Goal: Complete application form: Complete application form

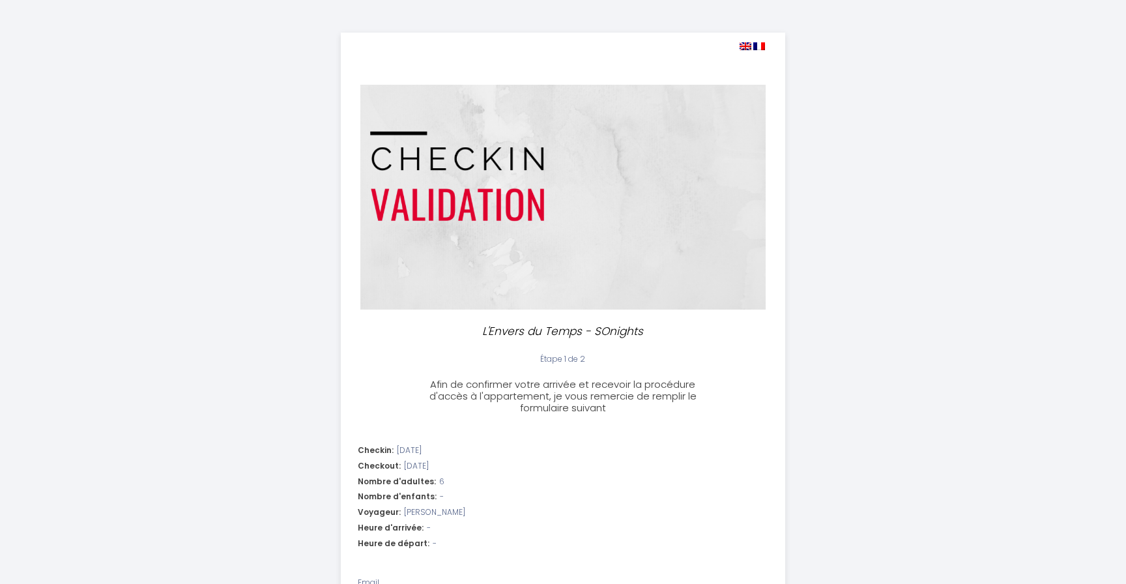
select select
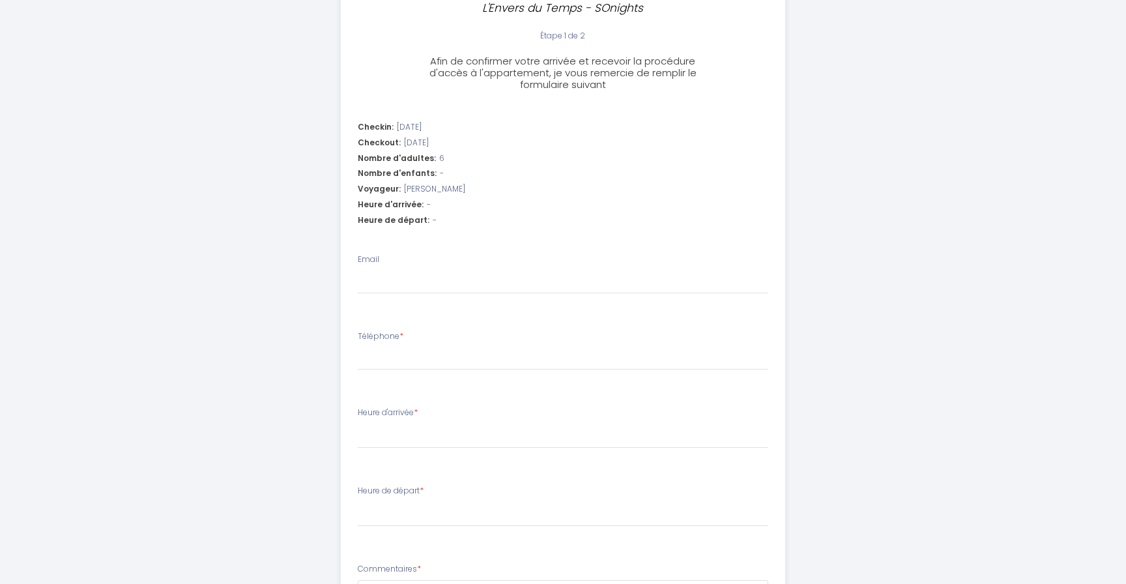
scroll to position [340, 0]
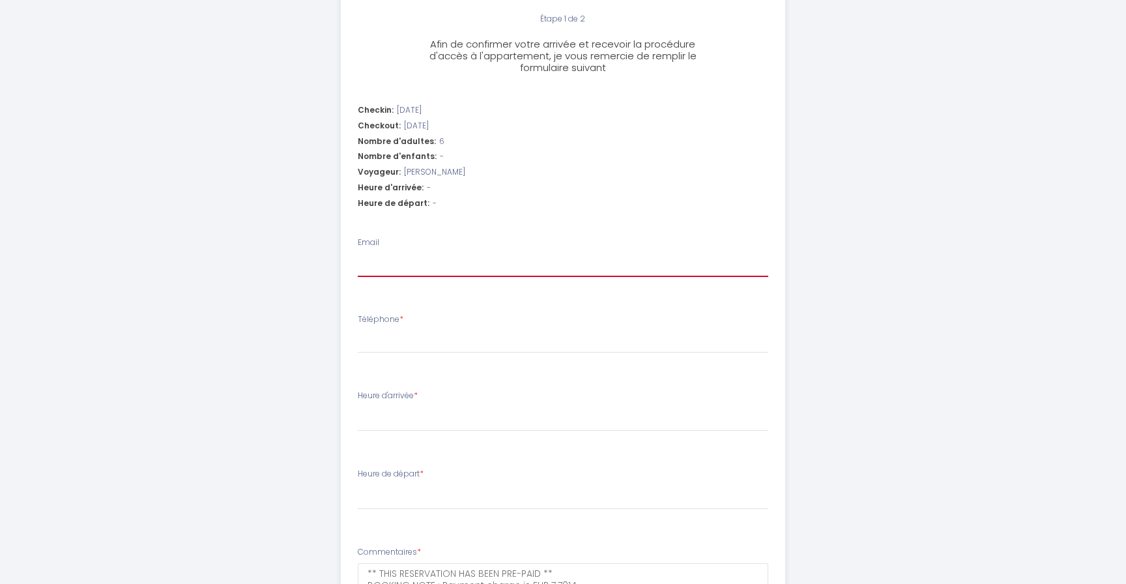
click at [459, 263] on input "Email" at bounding box center [563, 265] width 411 height 23
type input "a"
select select
type input "al"
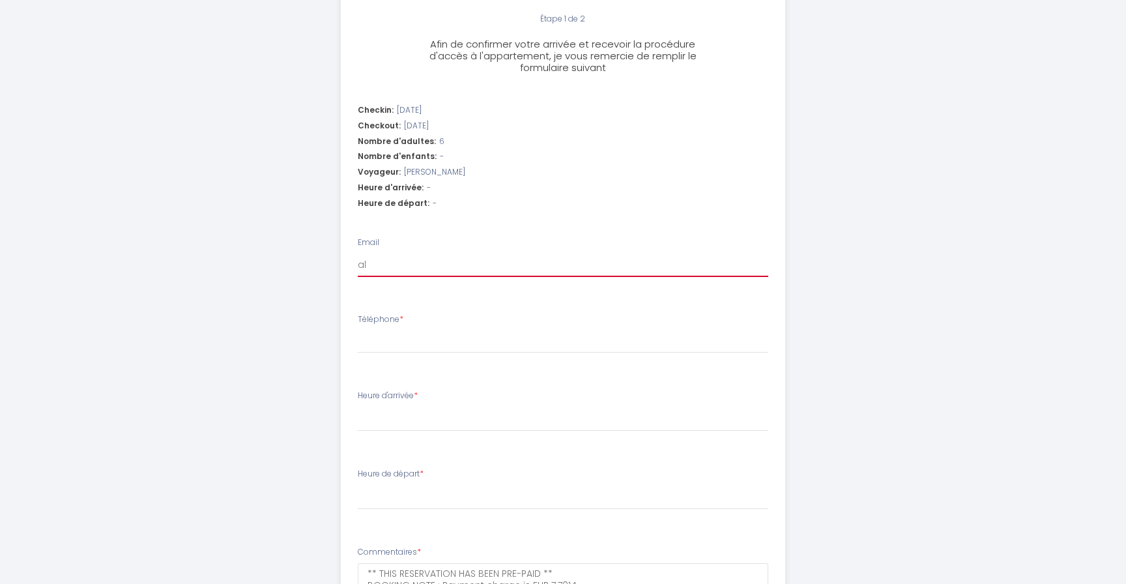
select select
type input "ale"
select select
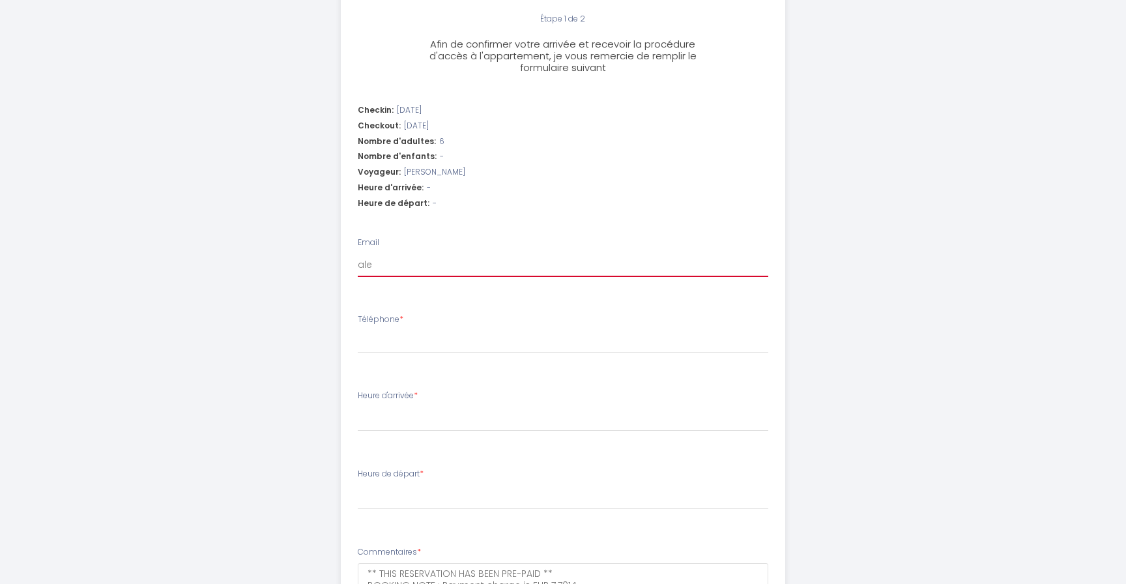
type input "alea"
select select
type input "aleah"
select select
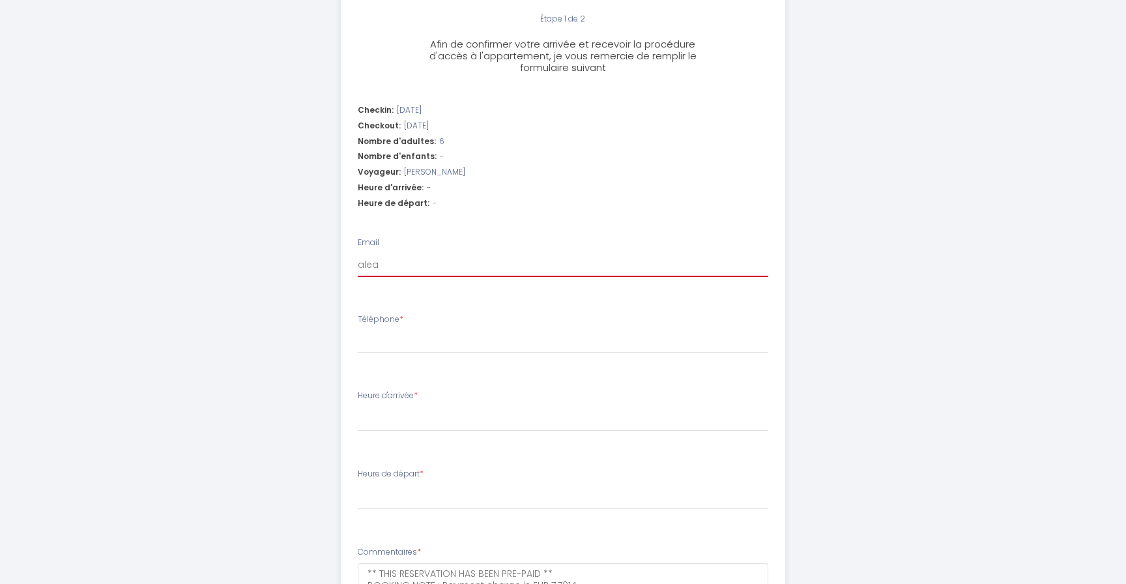
select select
type input "aleahn"
select select
type input "aleahni"
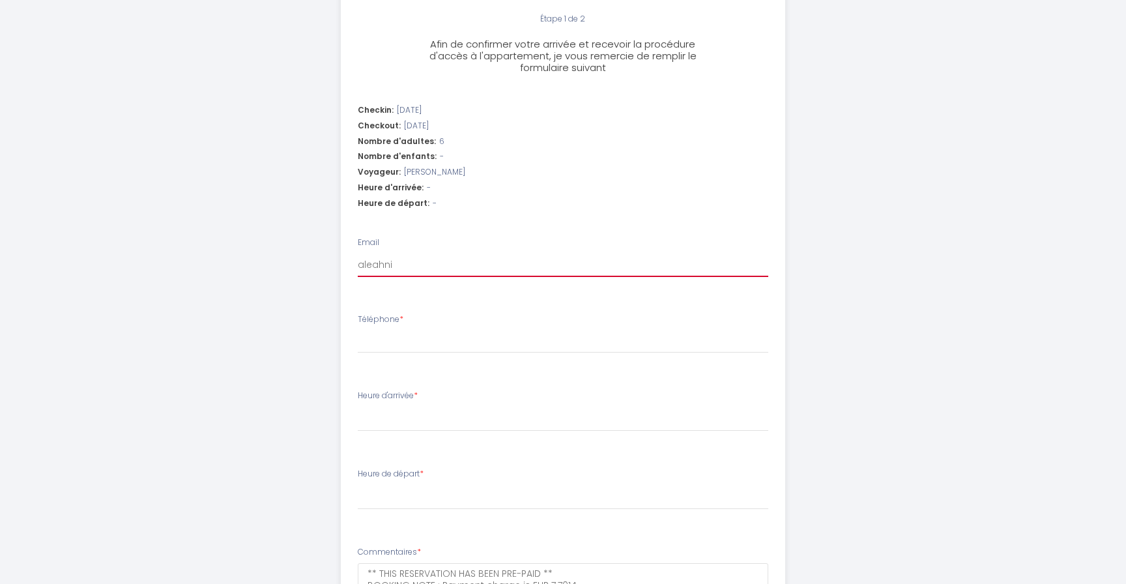
select select
type input "aleahnie"
select select
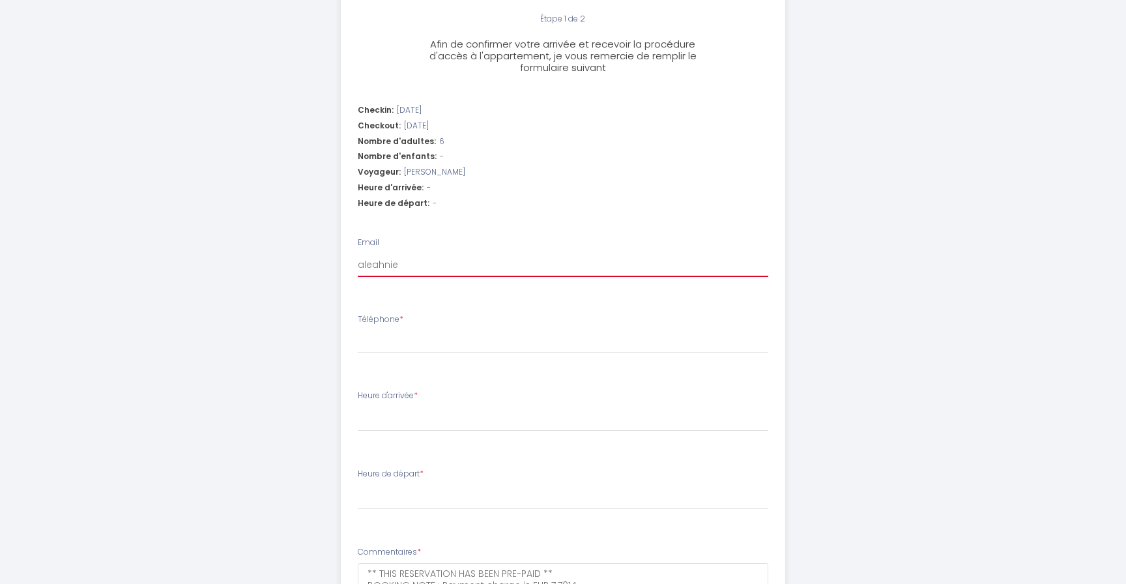
type input "aleahniem"
select select
type input "aleahniemc"
select select
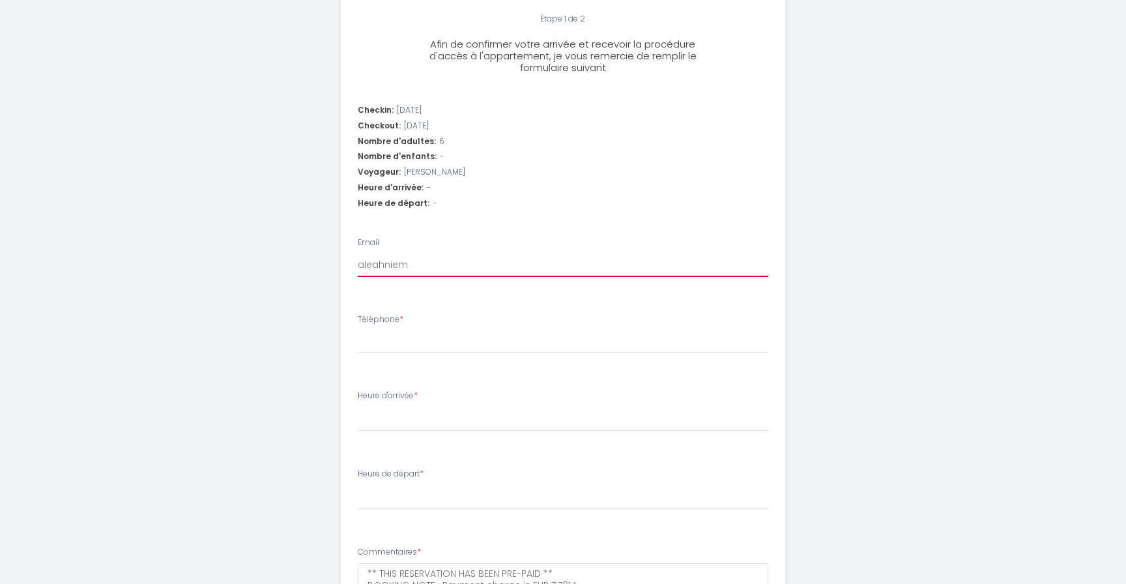
select select
type input "aleahniemcz"
select select
type input "aleahniemczy"
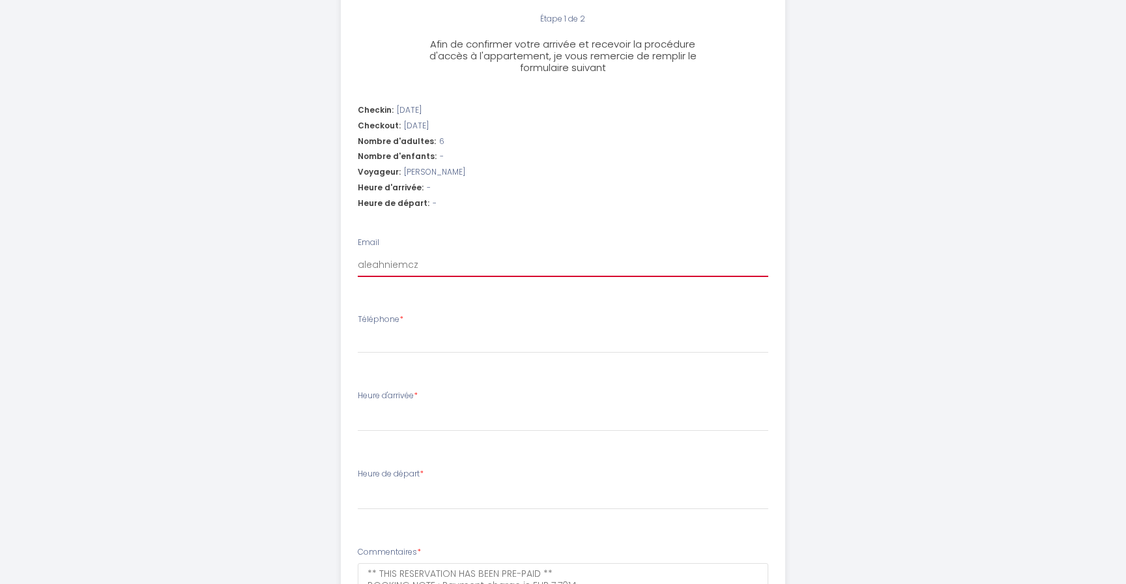
select select
type input "[PERSON_NAME]"
select select
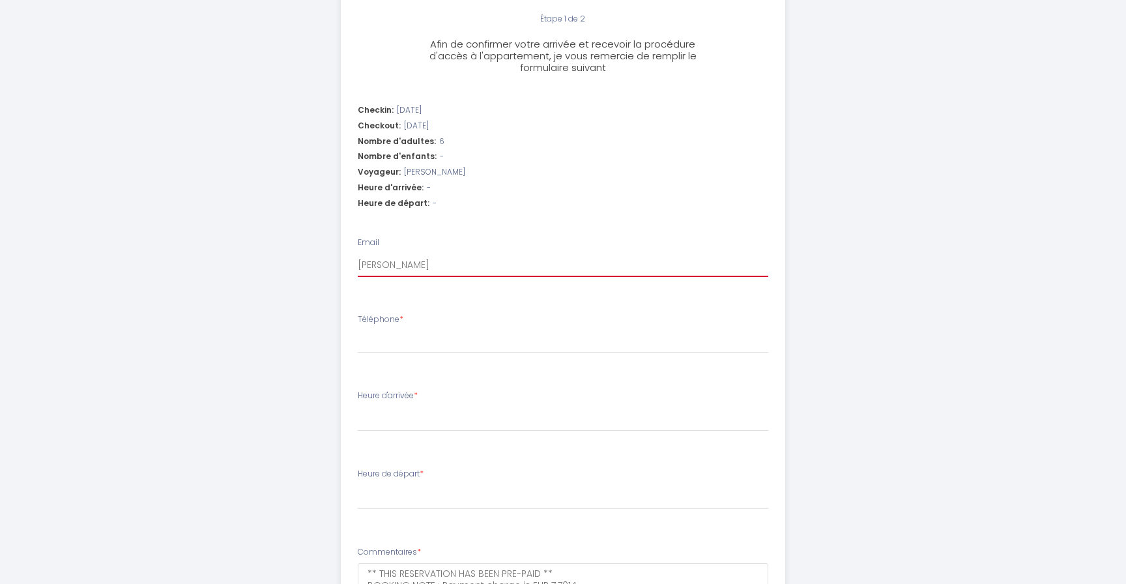
type input "[PERSON_NAME]@"
select select
type input "[PERSON_NAME]"
select select
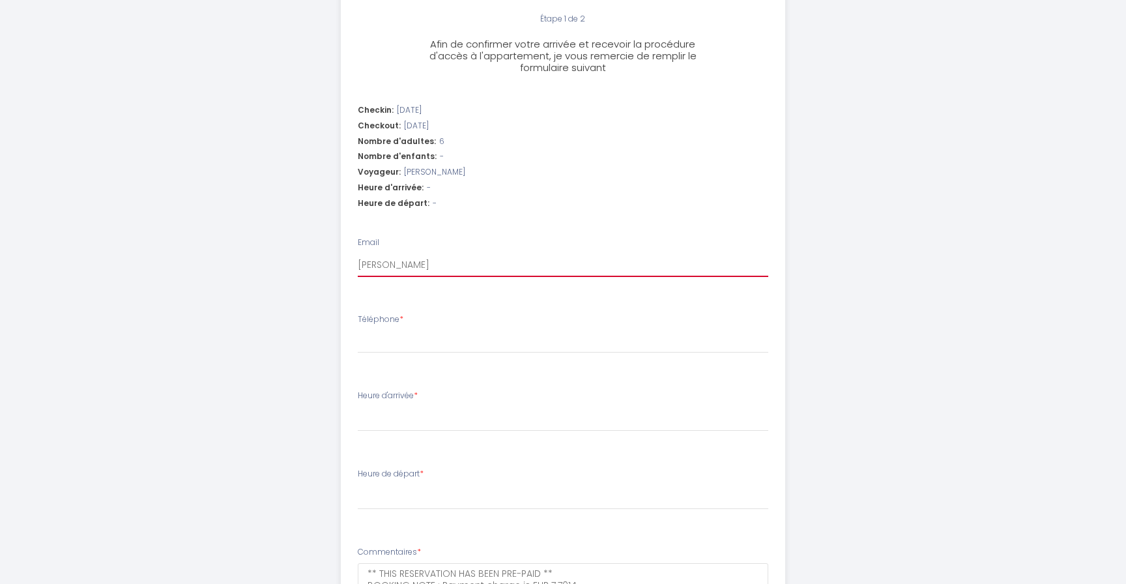
select select
type input "[PERSON_NAME]"
select select
type input "[PERSON_NAME]"
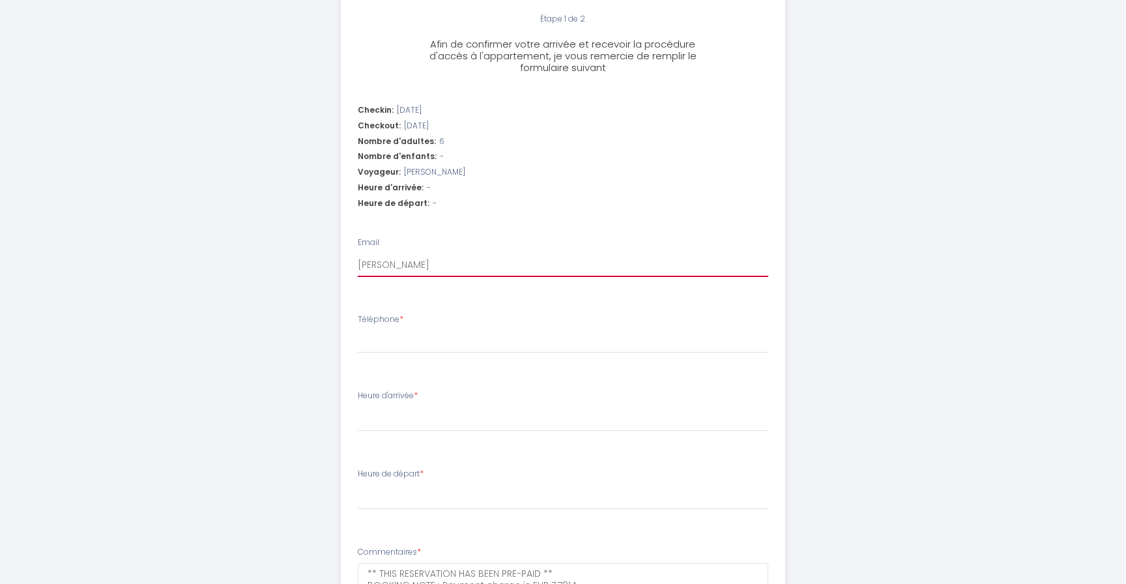
select select
type input "[PERSON_NAME]"
select select
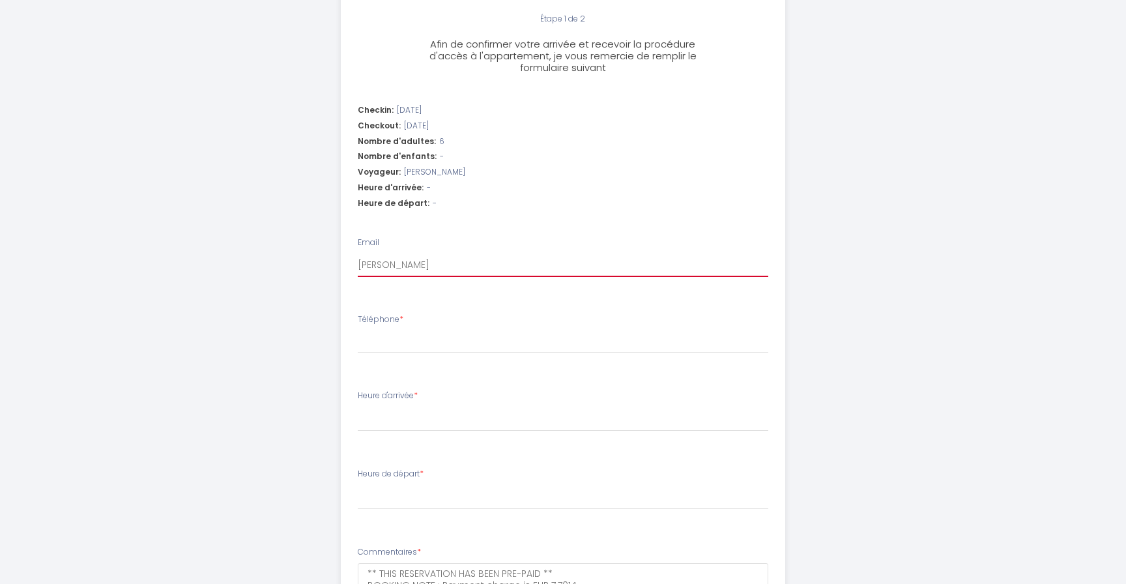
type input "[PERSON_NAME]."
select select
type input "[PERSON_NAME]"
select select
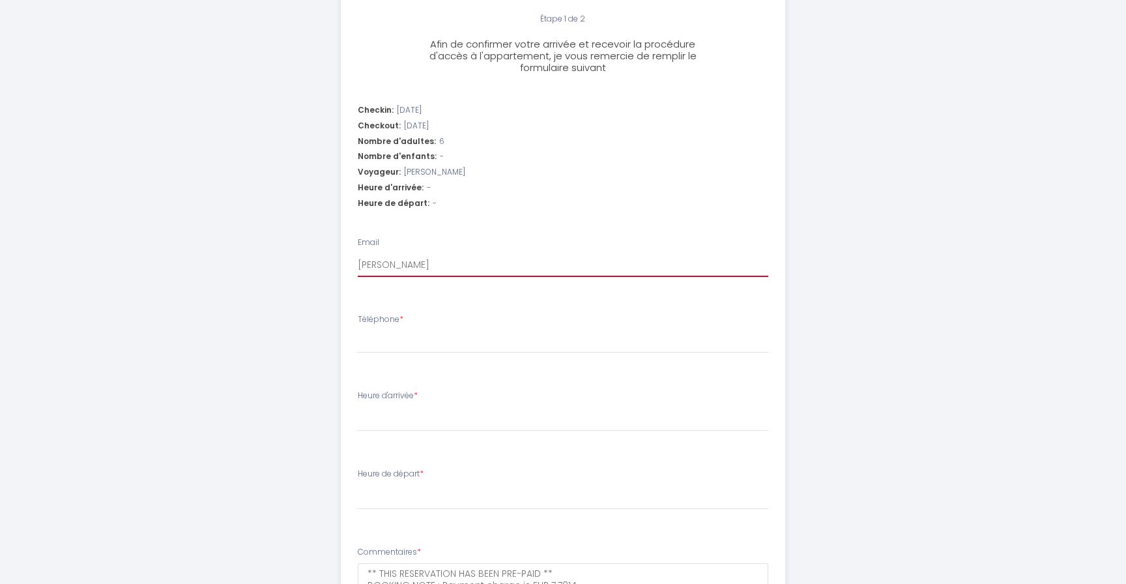
select select
type input "[PERSON_NAME]"
select select
type input "[PERSON_NAME]"
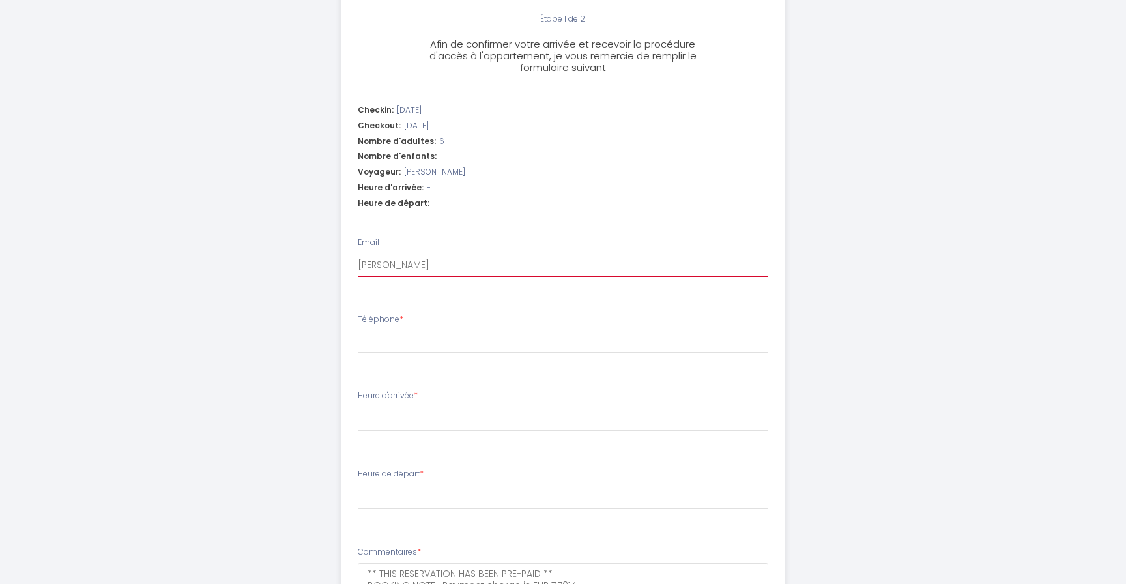
select select
type input "[PERSON_NAME]"
select select
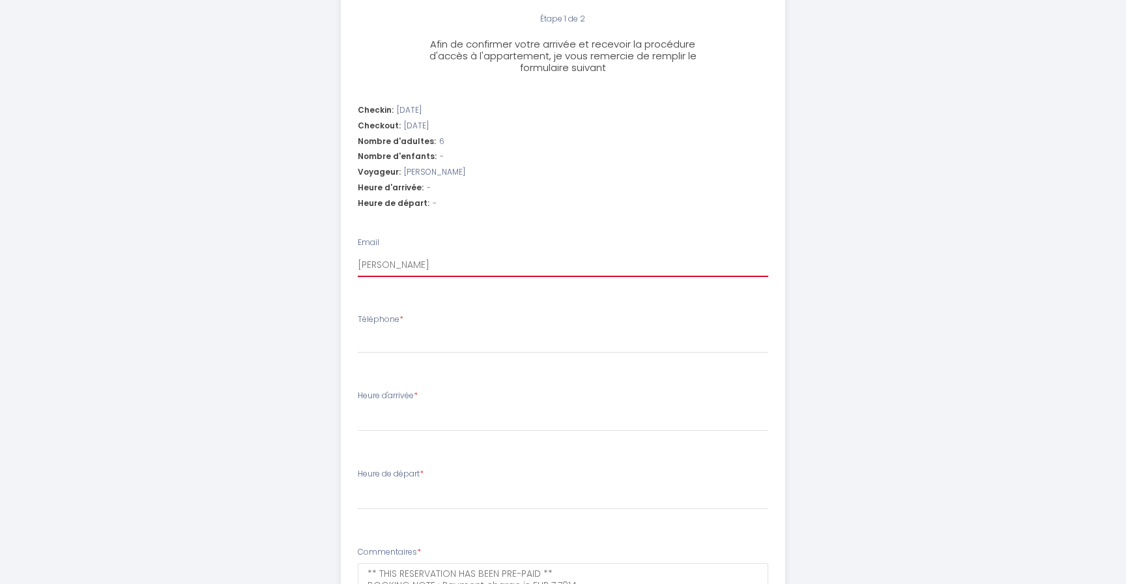
type input "[PERSON_NAME]"
select select
type input "[PERSON_NAME]"
select select
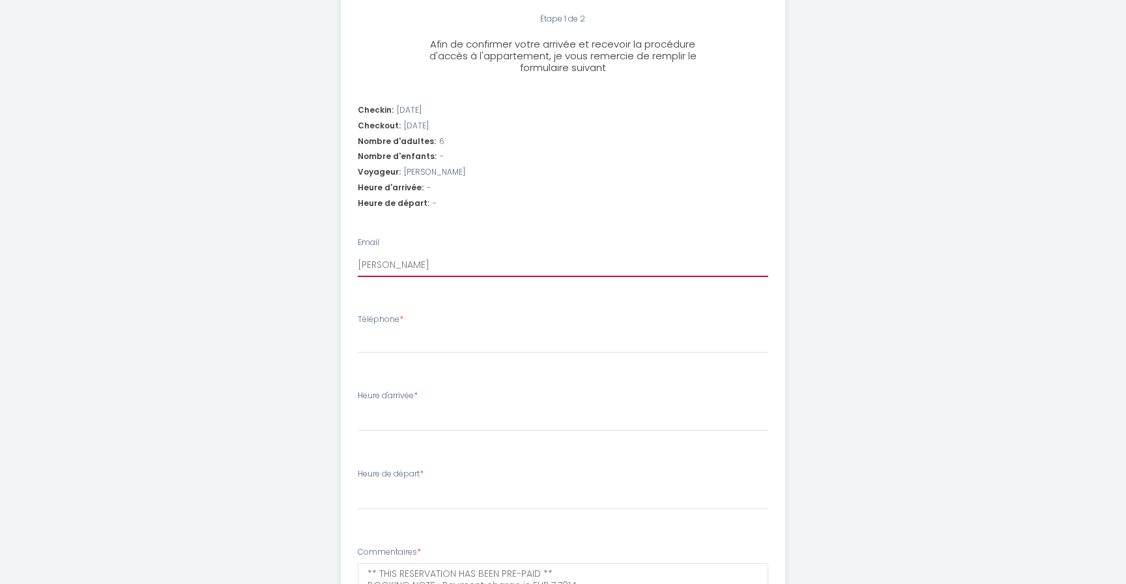
select select
type input "[PERSON_NAME]"
select select
type input "aleahniemczyk@gma"
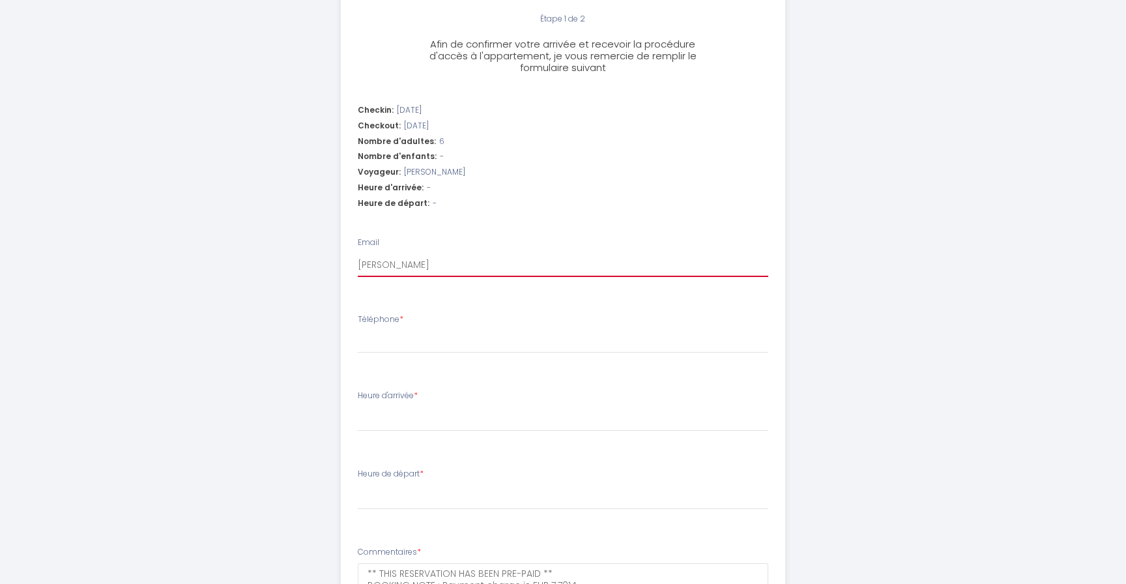
select select
type input "aleahniemczyk@gmai"
select select
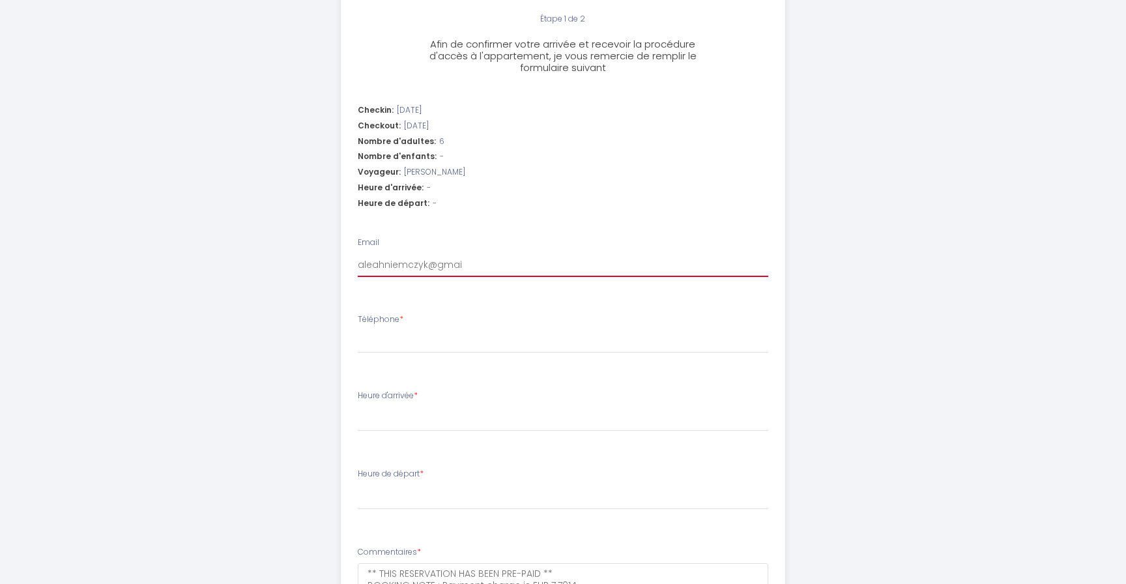
type input "aleahniemczyk@gmaio"
select select
type input "aleahniemczyk@gmaiol"
select select
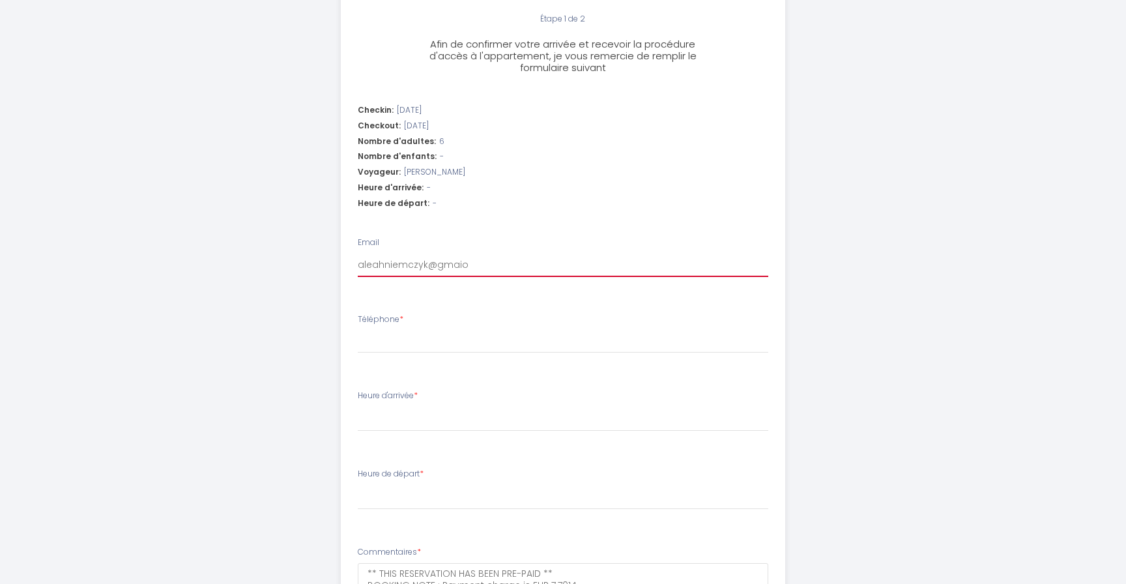
select select
type input "aleahniemczyk@gmaiol."
select select
type input "aleahniemczyk@gmaiol.c"
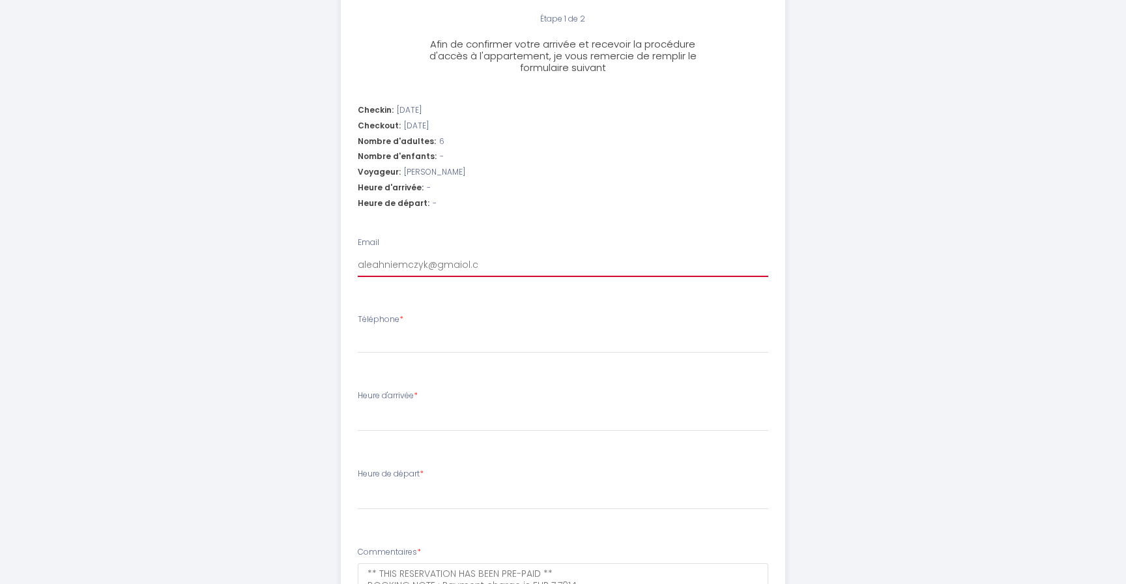
select select
type input "[EMAIL_ADDRESS][DOMAIN_NAME]"
select select
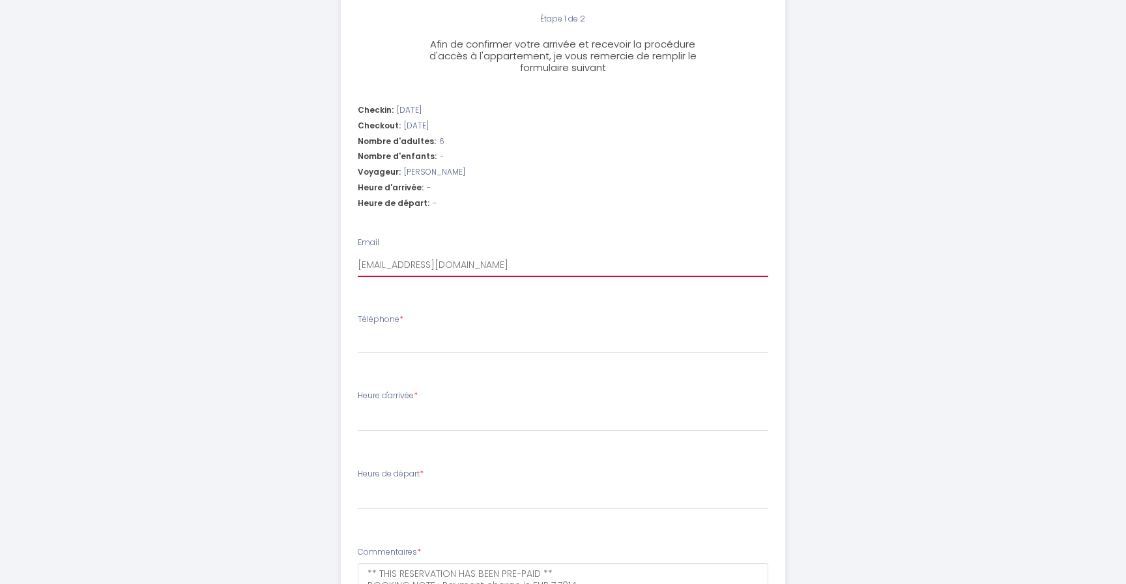
type input "aleahniemczyk@gmaiol.c"
select select
type input "aleahniemczyk@gmaiol."
select select
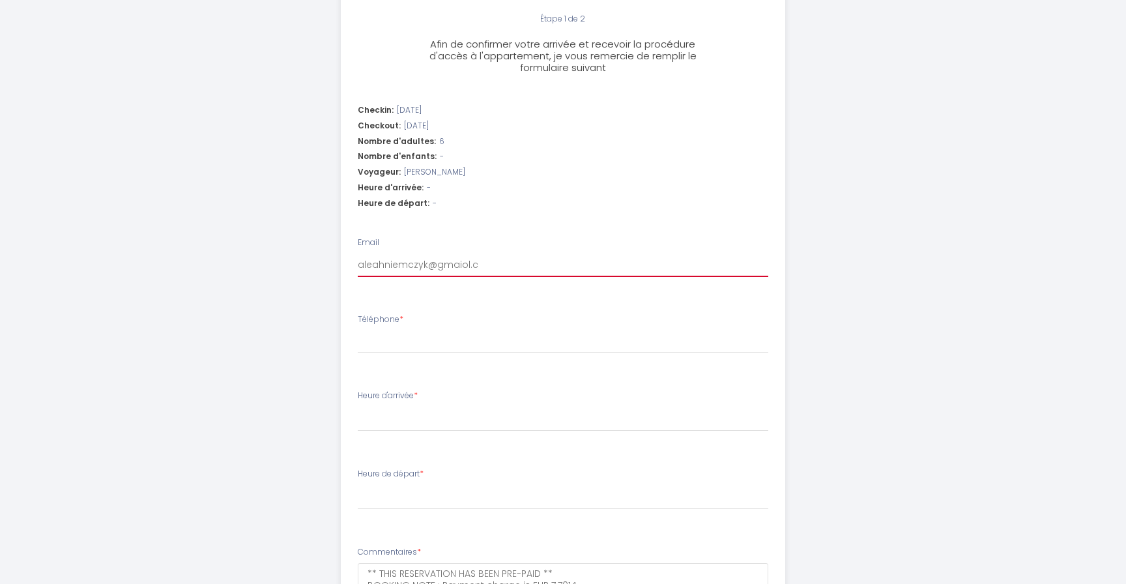
select select
type input "aleahniemczyk@gmaiol"
select select
type input "aleahniemczyk@gmaio"
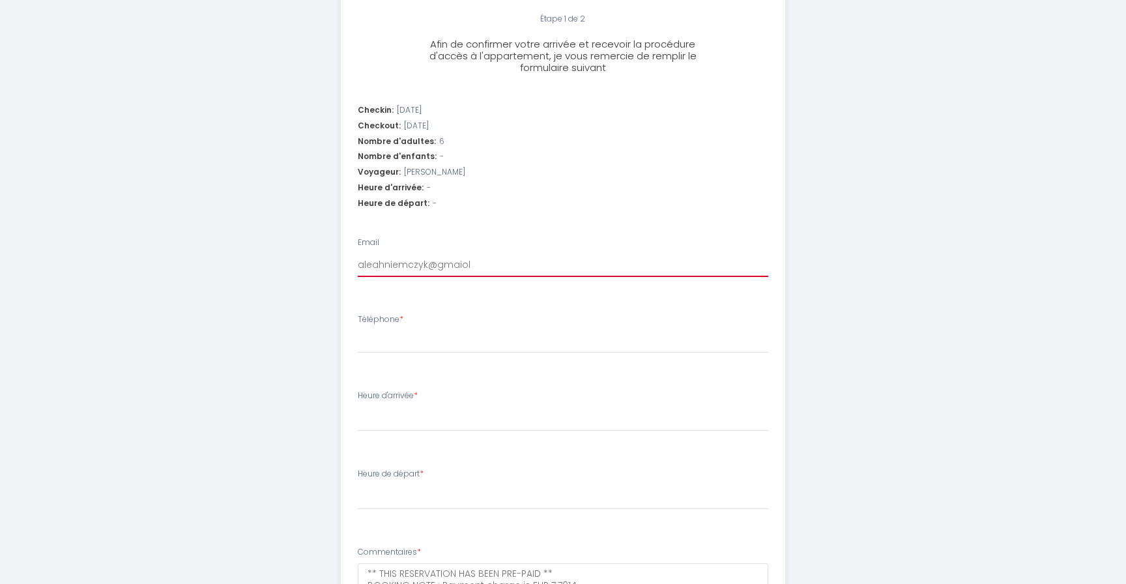
select select
type input "aleahniemczyk@gmaiol"
select select
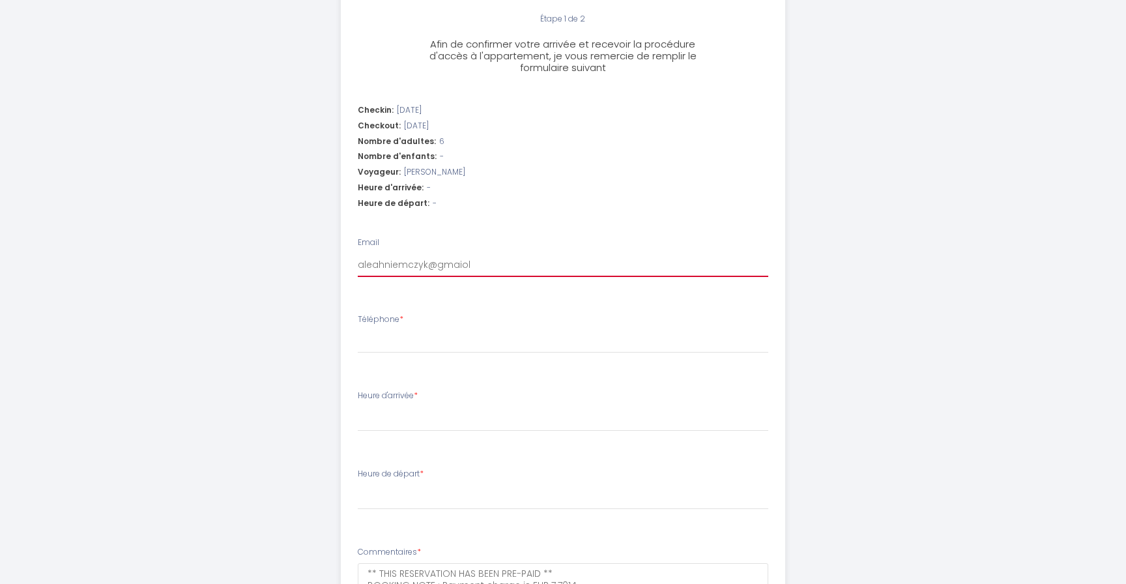
type input "aleahniemczyk@gmaio"
select select
type input "aleahniemczyk@gmai"
select select
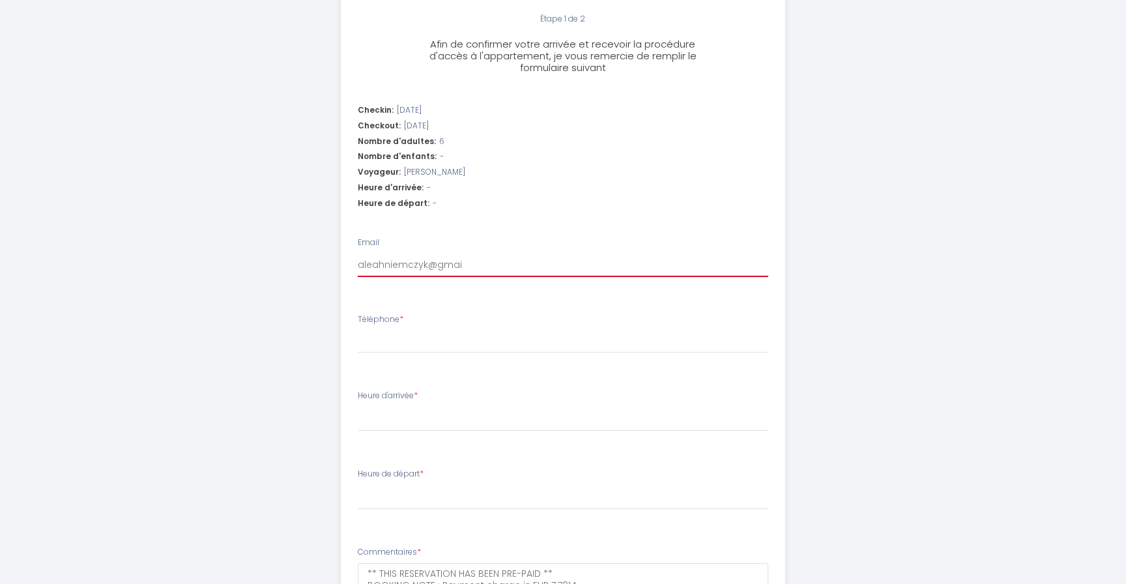
select select
type input "[EMAIL_ADDRESS]"
select select
type input "[EMAIL_ADDRESS]."
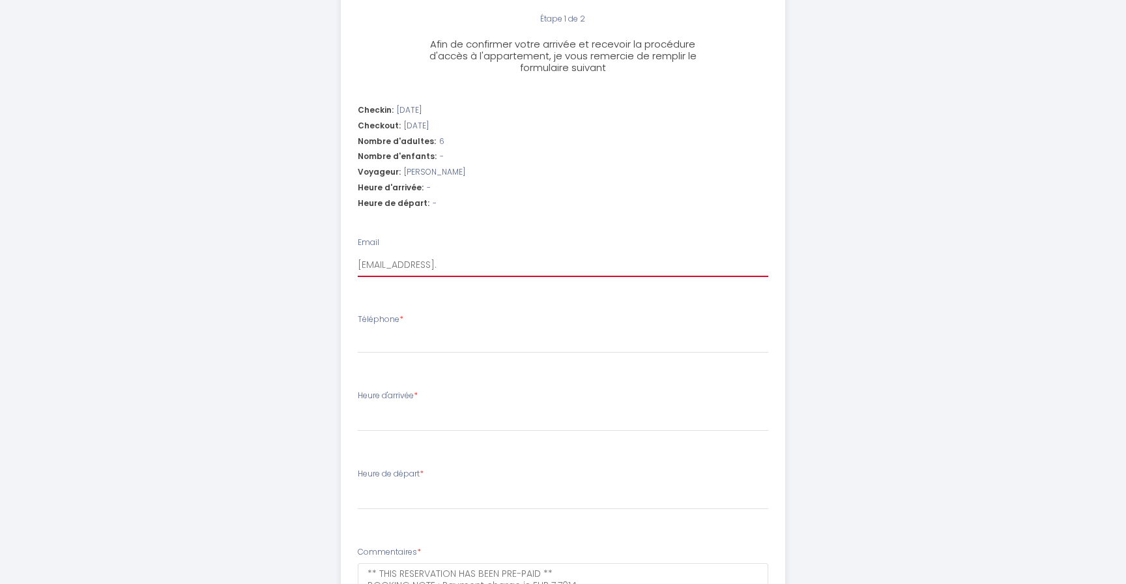
select select
type input "aleahniemczyk@gmail.c"
select select
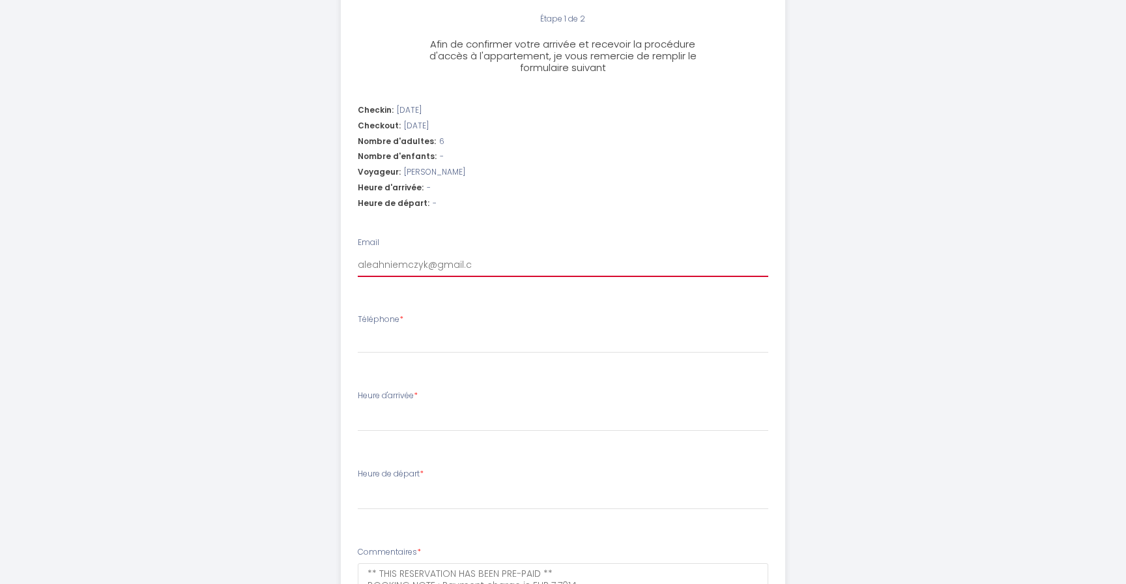
type input "[EMAIL_ADDRESS][DOMAIN_NAME]"
select select
type input "[EMAIL_ADDRESS][DOMAIN_NAME]"
select select
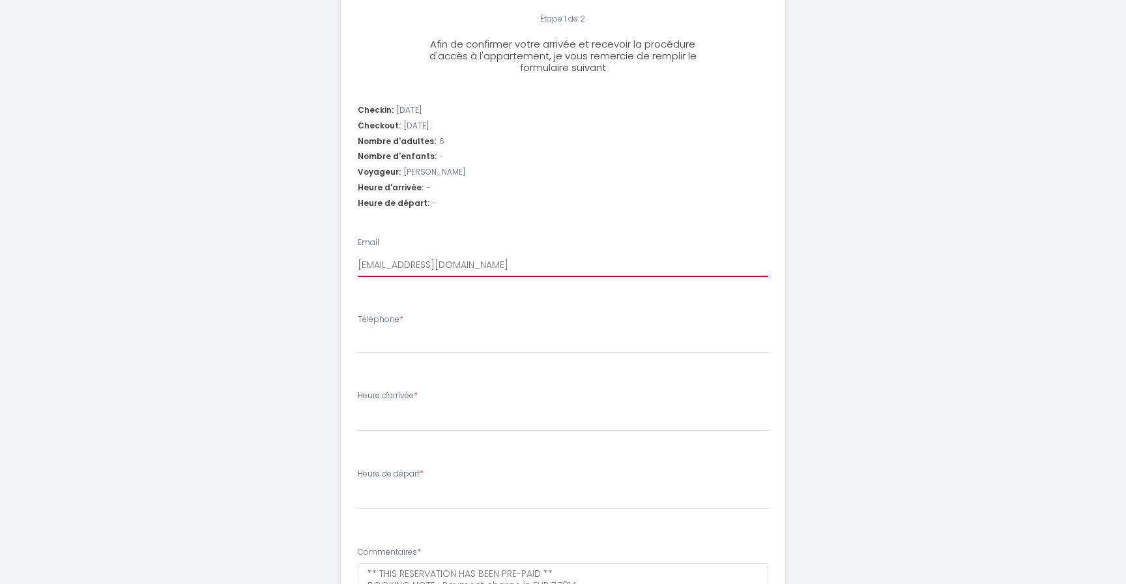
select select
type input "[EMAIL_ADDRESS][DOMAIN_NAME]"
click at [500, 264] on input "[EMAIL_ADDRESS][DOMAIN_NAME]" at bounding box center [563, 265] width 411 height 23
click at [478, 359] on li "Téléphone *" at bounding box center [564, 340] width 444 height 69
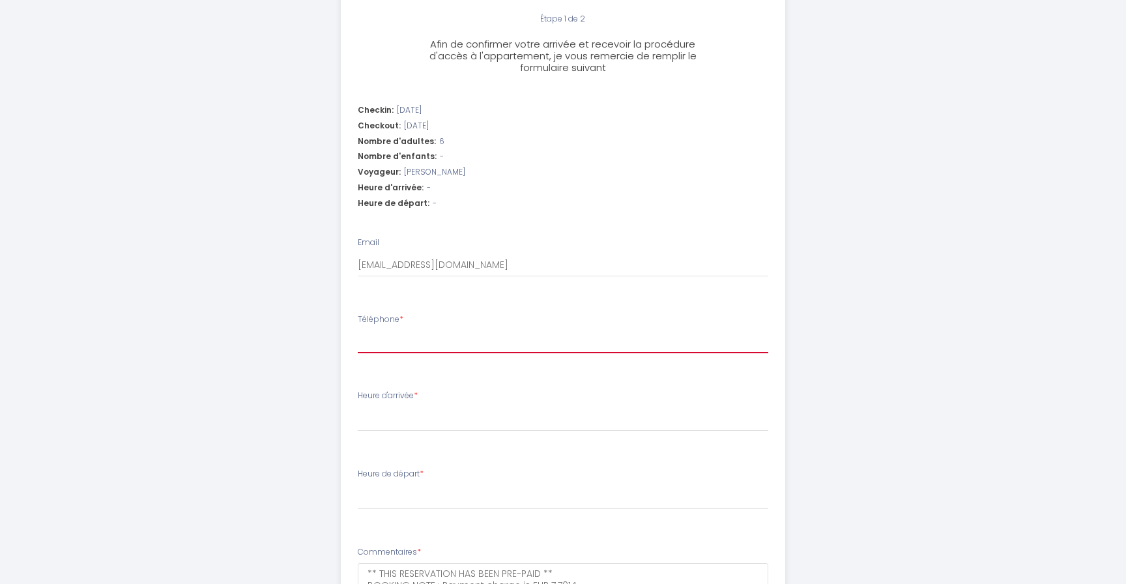
click at [477, 344] on input "Téléphone *" at bounding box center [563, 341] width 411 height 23
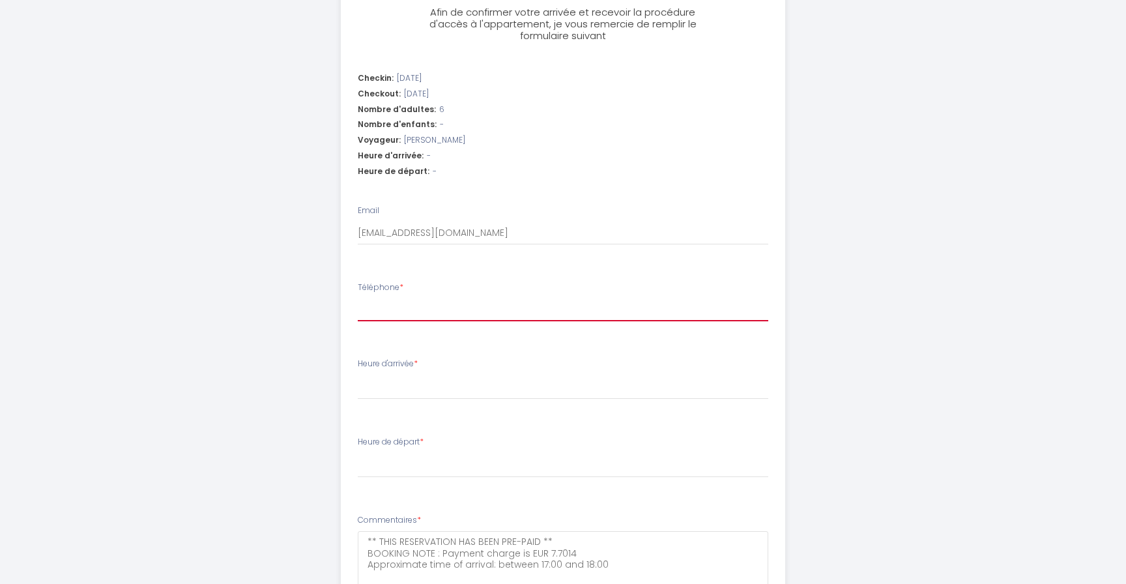
scroll to position [371, 0]
click at [417, 306] on input "Téléphone *" at bounding box center [563, 310] width 411 height 23
type input "0"
select select
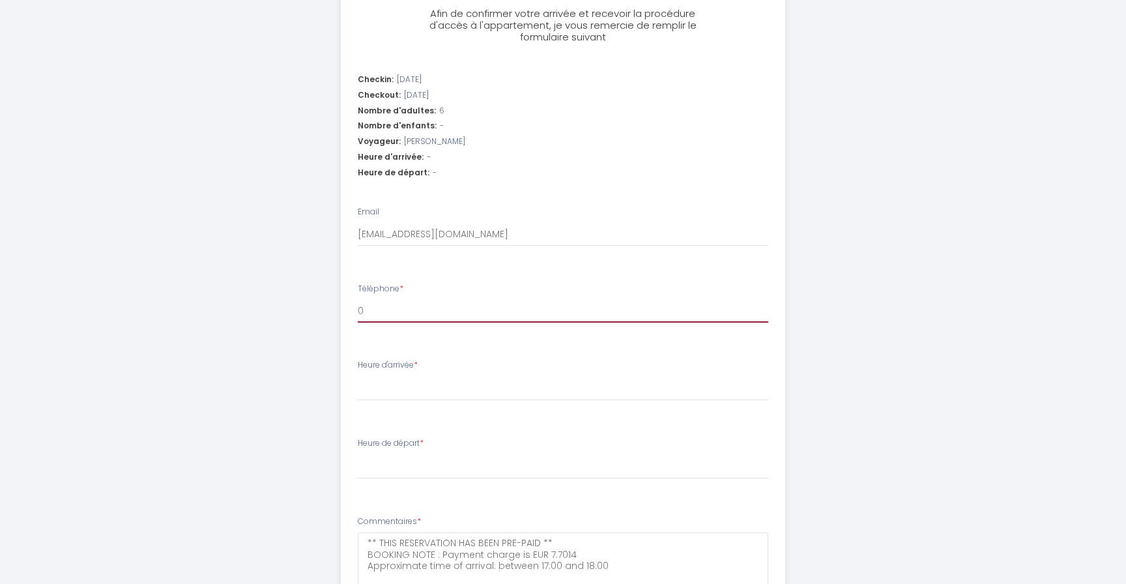
type input "06"
select select
type input "066"
select select
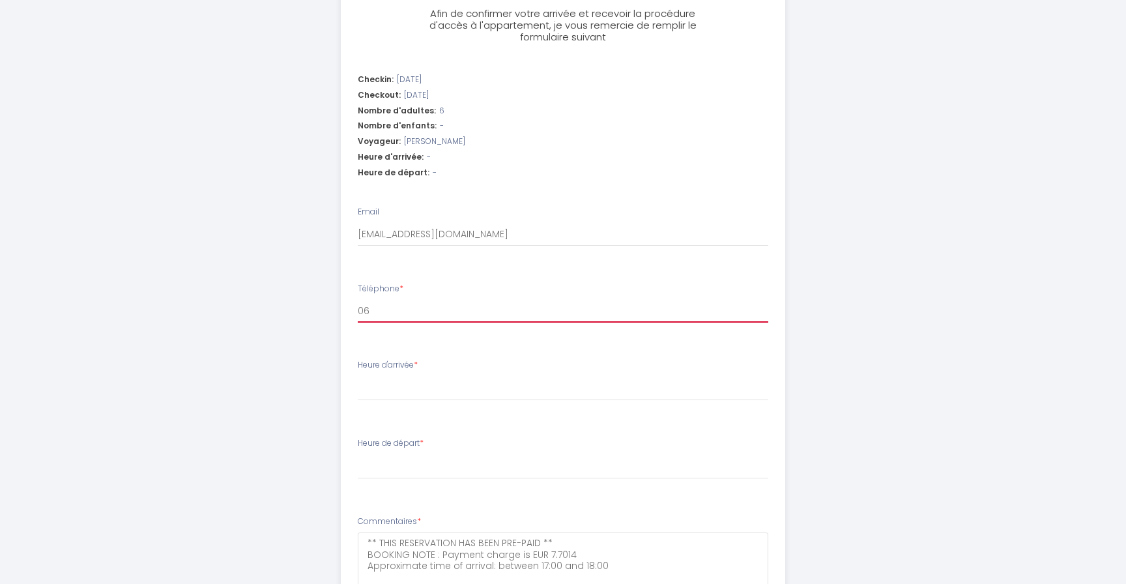
select select
type input "0665"
select select
type input "06652"
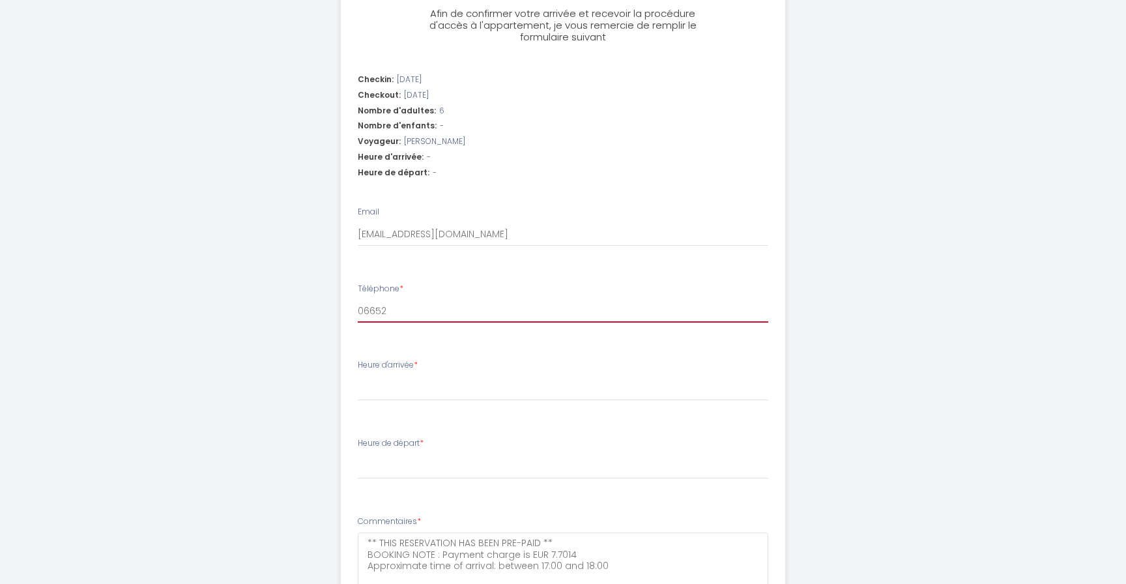
select select
type input "066528"
select select
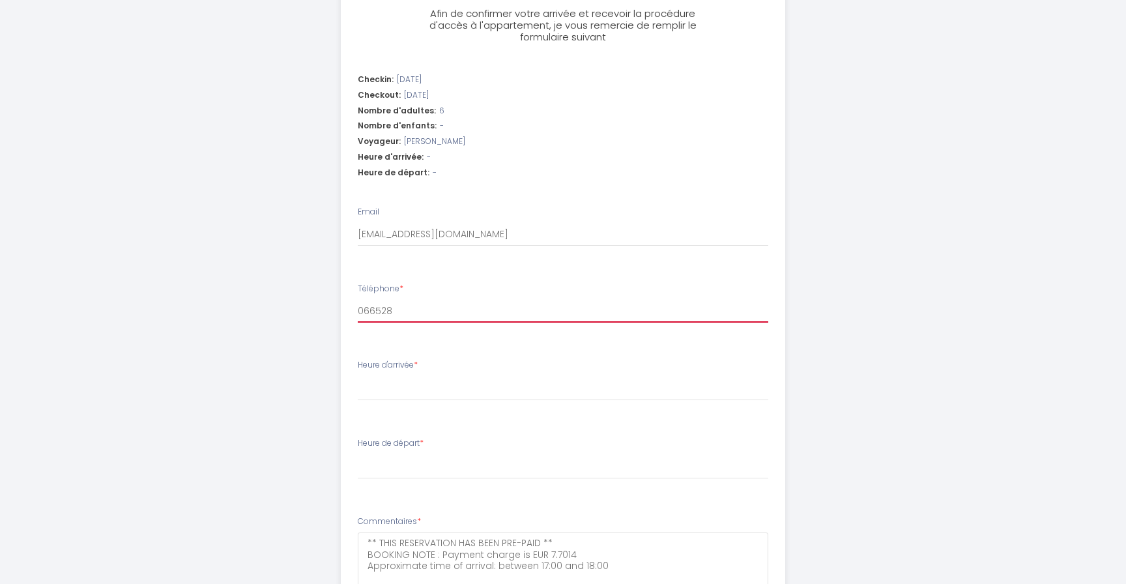
type input "06652"
select select
type input "066529"
select select
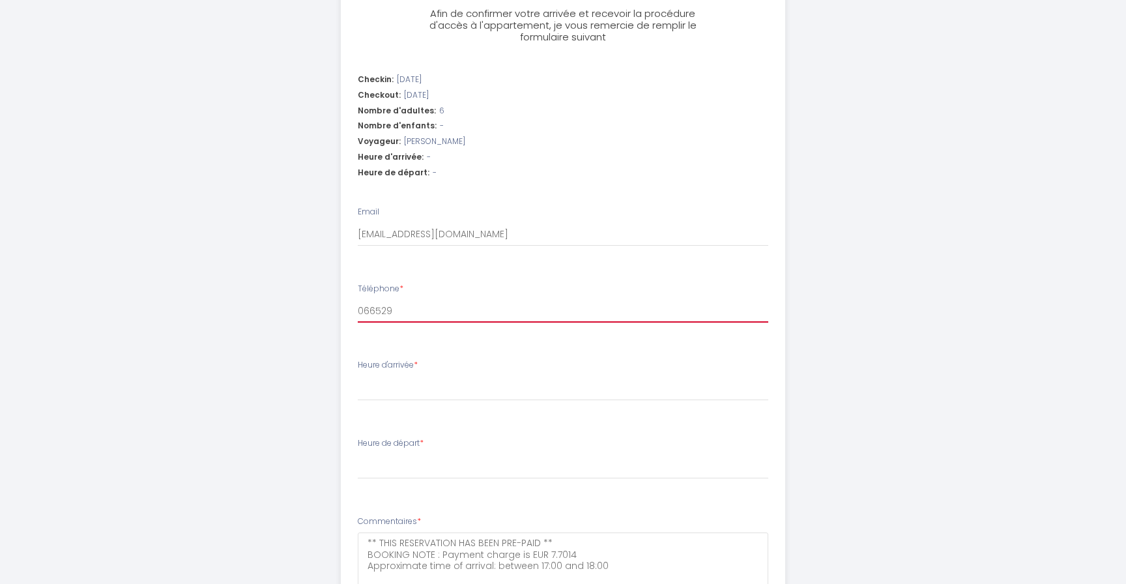
select select
type input "0665298"
select select
type input "06652987"
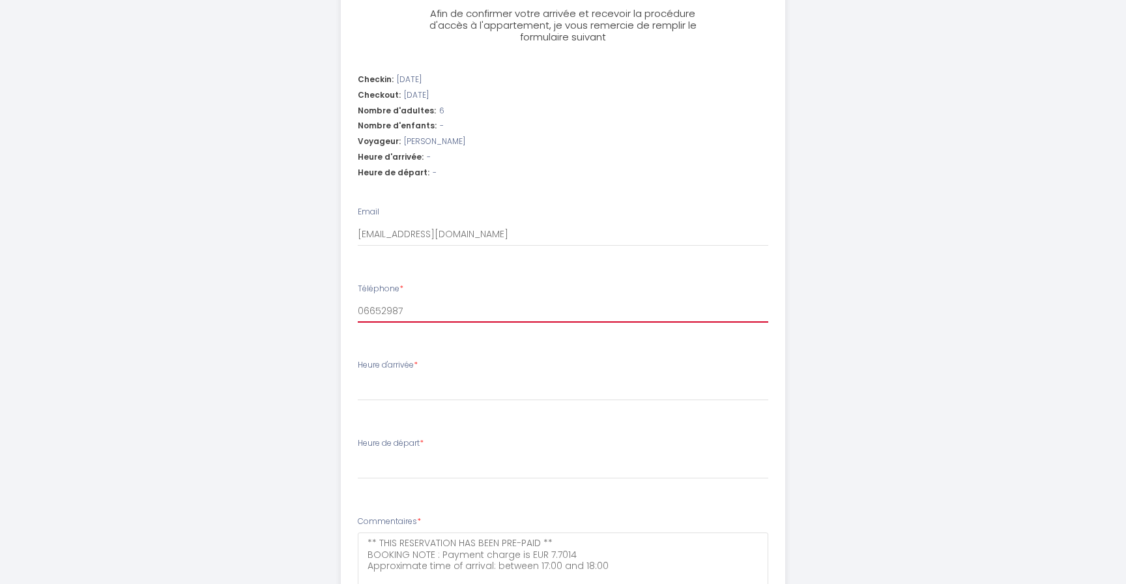
select select
type input "066529877"
select select
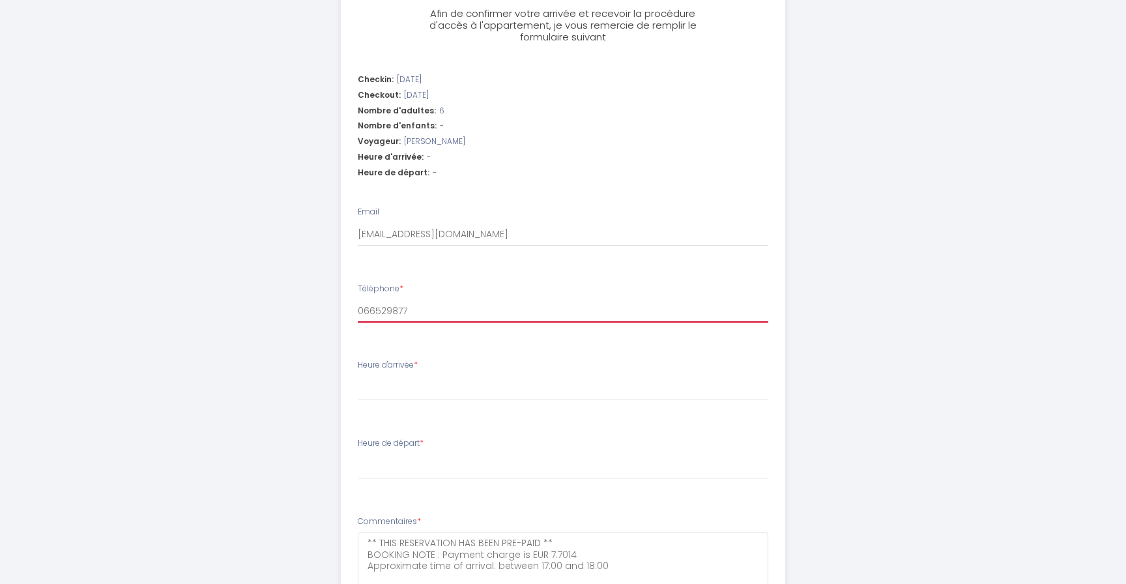
type input "0665298774"
select select
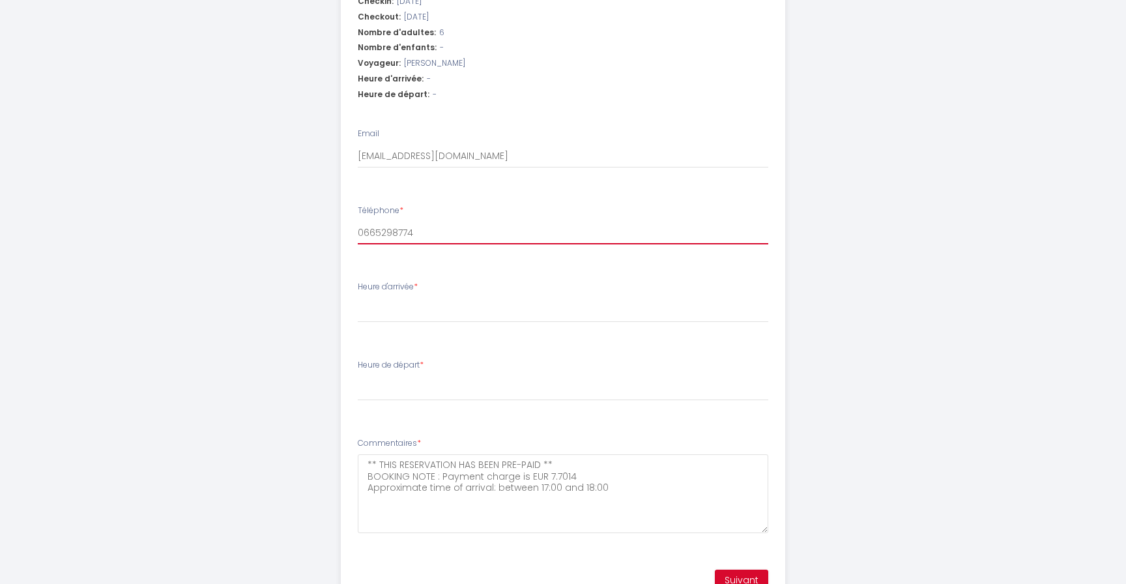
scroll to position [460, 0]
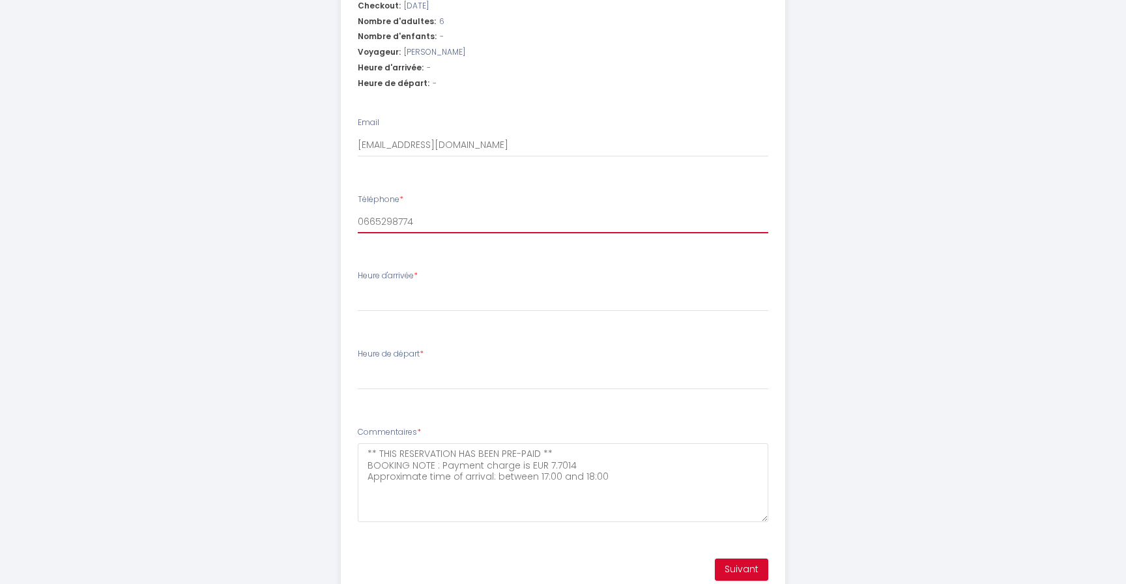
type input "0665298774"
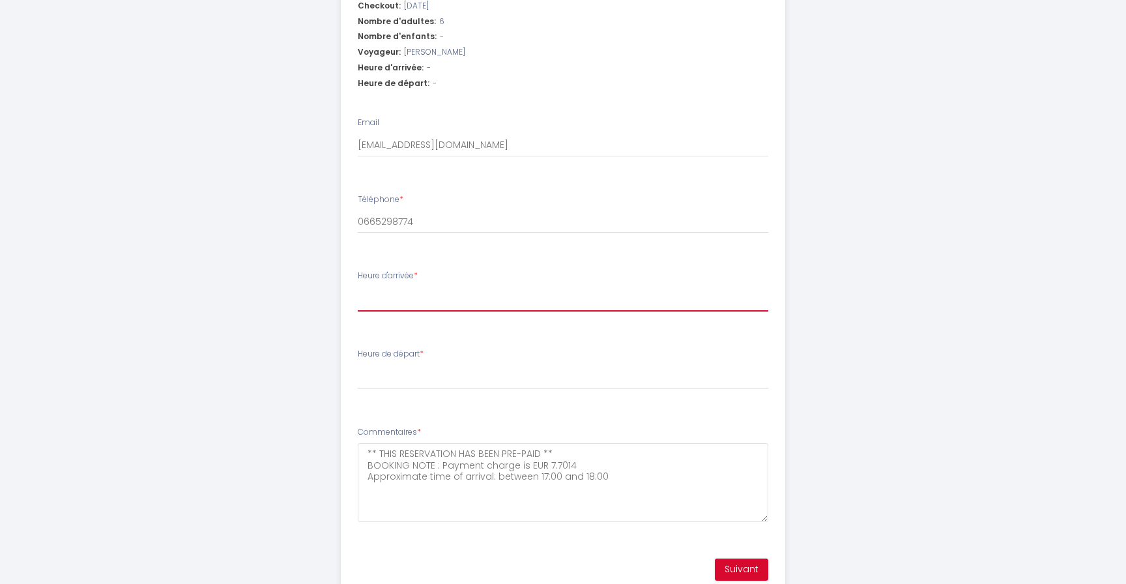
click at [358, 287] on select "17:00 17:30 18:00 18:30 19:00 19:30 20:00 20:30 21:00 21:30 22:00 22:30 23:00 2…" at bounding box center [563, 299] width 411 height 25
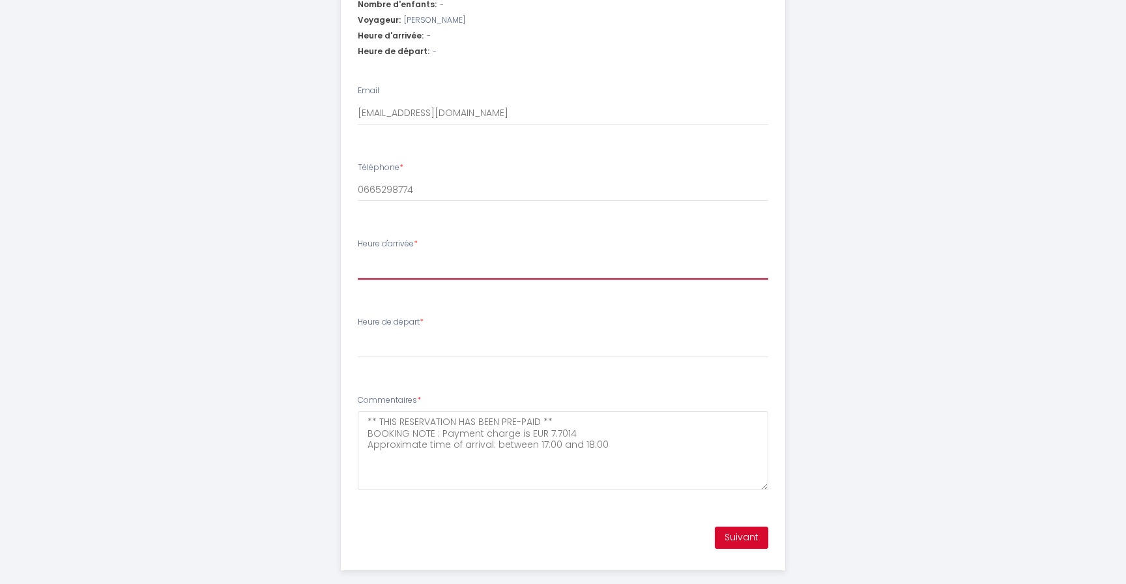
scroll to position [495, 0]
click at [358, 252] on select "17:00 17:30 18:00 18:30 19:00 19:30 20:00 20:30 21:00 21:30 22:00 22:30 23:00 2…" at bounding box center [563, 264] width 411 height 25
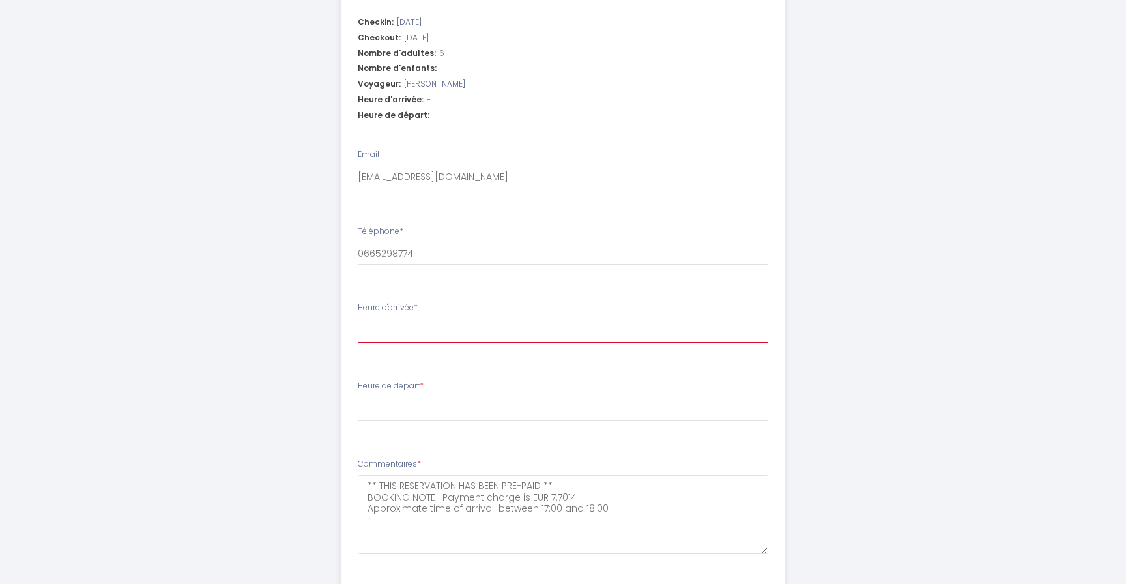
scroll to position [427, 0]
click at [358, 320] on select "17:00 17:30 18:00 18:30 19:00 19:30 20:00 20:30 21:00 21:30 22:00 22:30 23:00 2…" at bounding box center [563, 332] width 411 height 25
select select "22:00"
click option "22:00" at bounding box center [0, 0] width 0 height 0
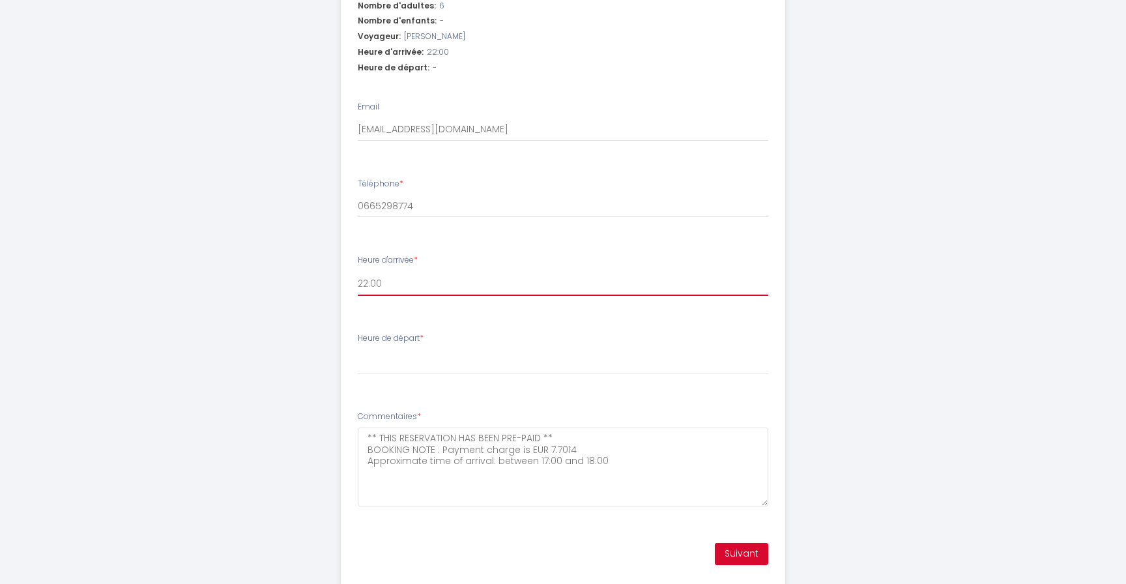
scroll to position [499, 0]
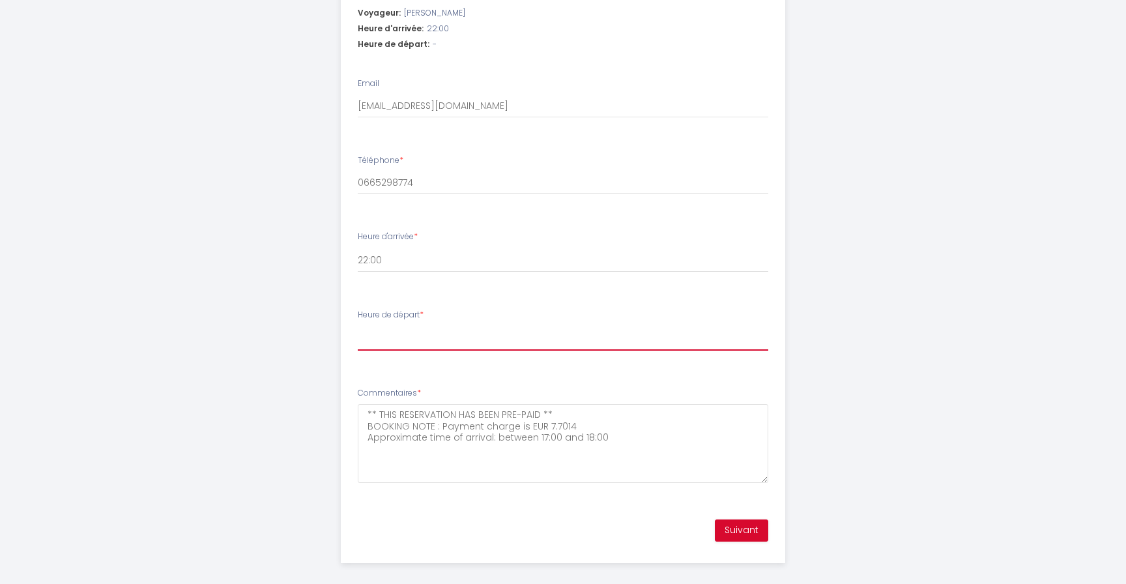
click at [358, 326] on select "00:00 00:30 01:00 01:30 02:00 02:30 03:00 03:30 04:00 04:30 05:00 05:30 06:00 0…" at bounding box center [563, 338] width 411 height 25
select select "11:00"
click option "11:00" at bounding box center [0, 0] width 0 height 0
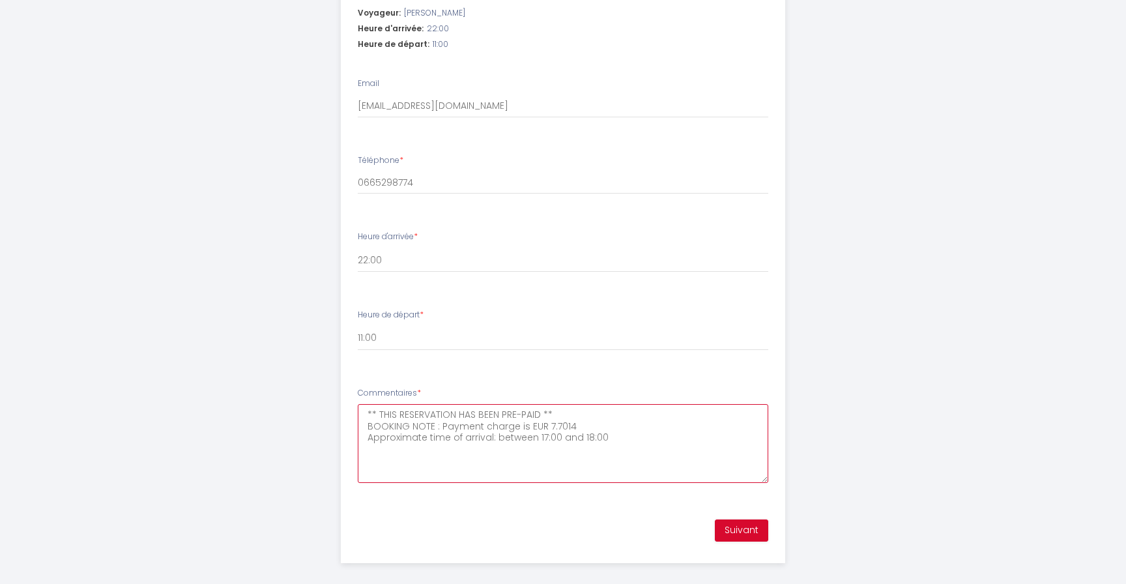
click at [617, 439] on textarea "** THIS RESERVATION HAS BEEN PRE-PAID ** BOOKING NOTE : Payment charge is EUR 7…" at bounding box center [563, 443] width 411 height 79
click at [365, 414] on textarea "** THIS RESERVATION HAS BEEN PRE-PAID ** BOOKING NOTE : Payment charge is EUR 7…" at bounding box center [563, 443] width 411 height 79
type textarea "Bonjour, On a reservé pour [DATE] seulement pour pouvoir entrer dans l'espace t…"
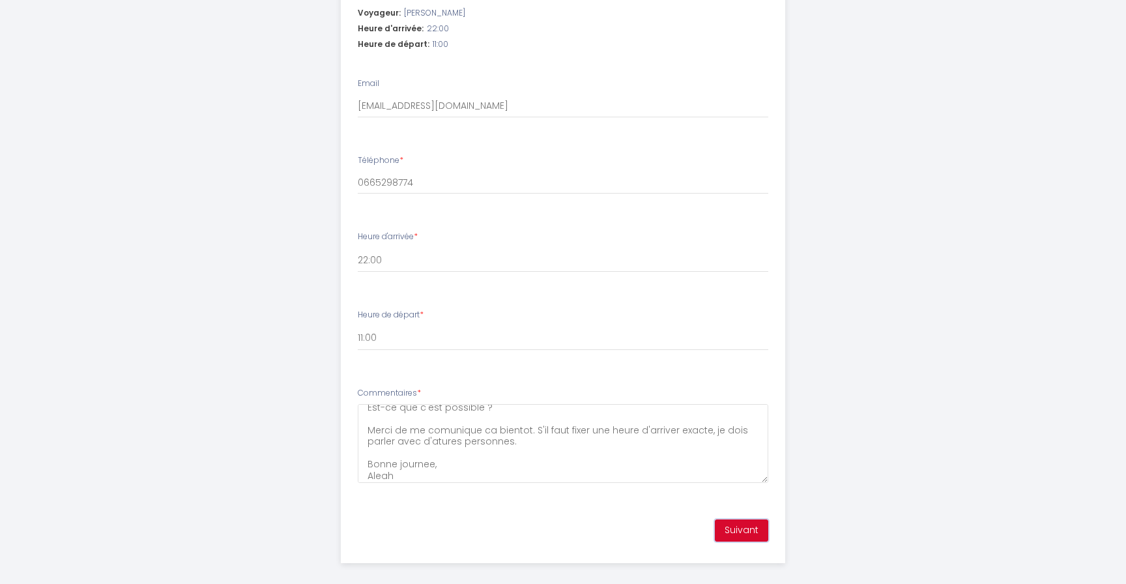
click at [742, 527] on button "Suivant" at bounding box center [741, 530] width 53 height 22
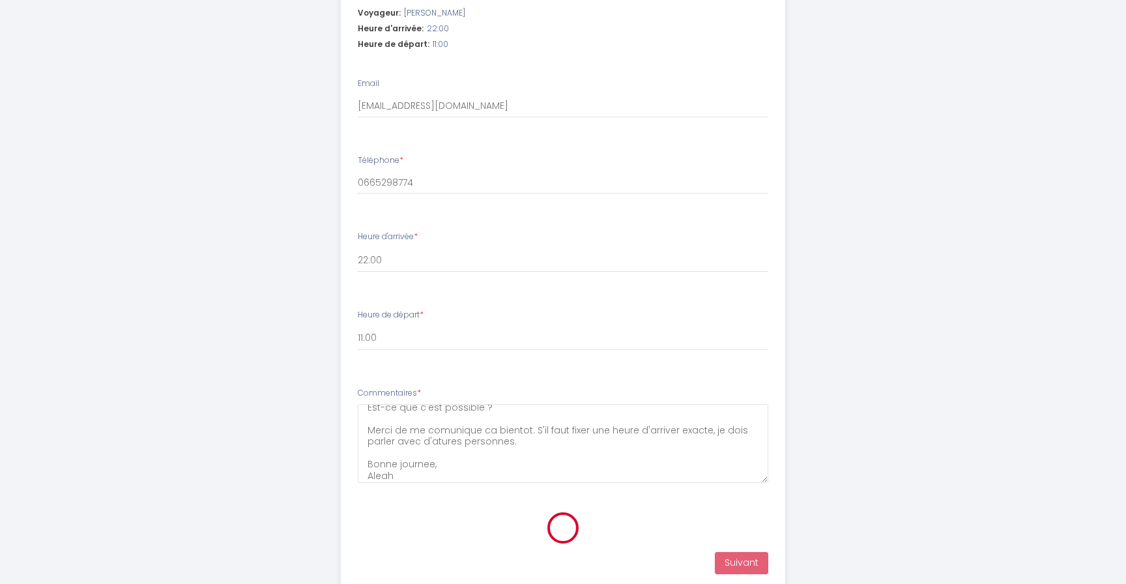
scroll to position [102, 0]
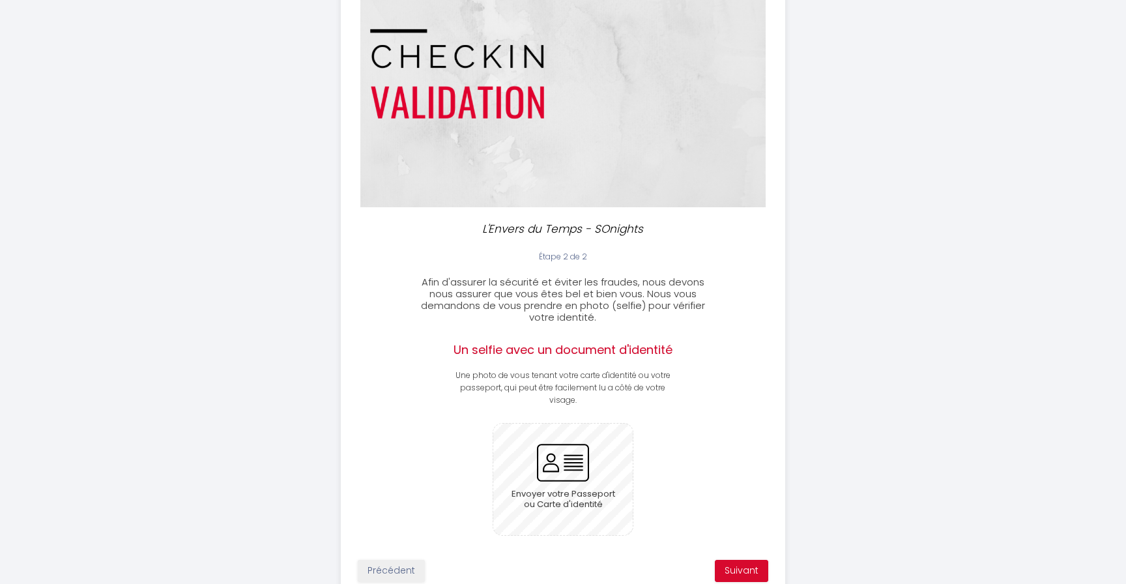
click at [557, 451] on input "file" at bounding box center [563, 479] width 140 height 111
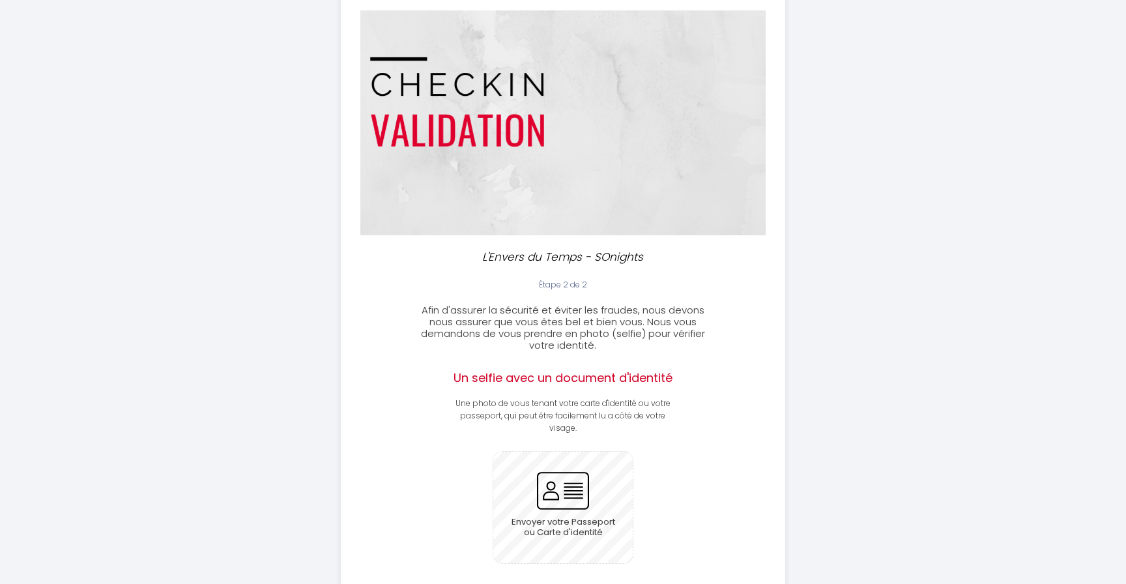
click at [566, 499] on input "file" at bounding box center [563, 507] width 140 height 111
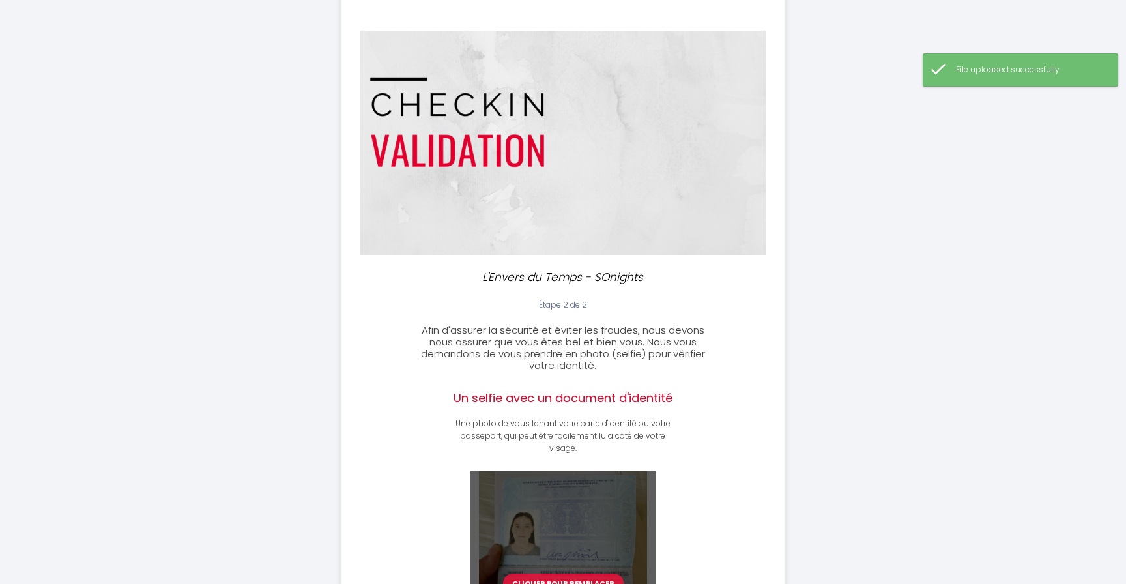
scroll to position [265, 0]
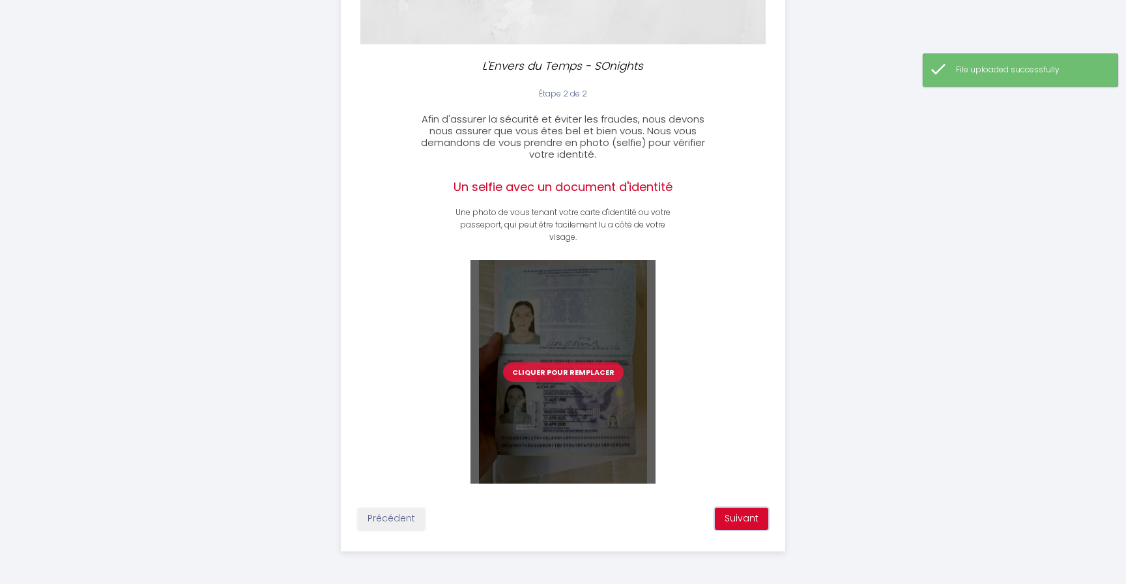
click at [742, 520] on button "Suivant" at bounding box center [741, 519] width 53 height 22
